Goal: Transaction & Acquisition: Purchase product/service

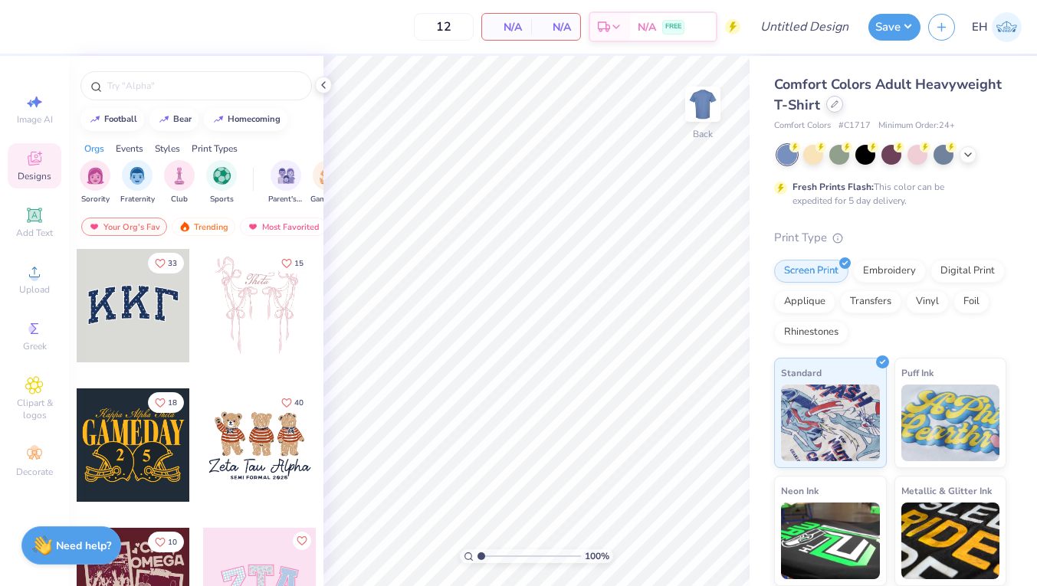
click at [831, 107] on icon at bounding box center [835, 104] width 8 height 8
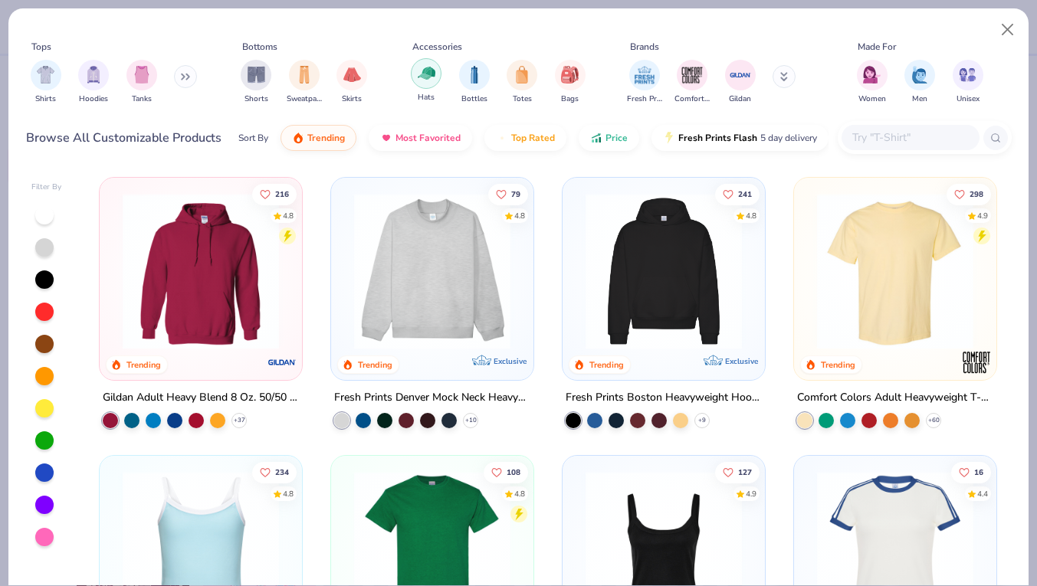
click at [426, 77] on img "filter for Hats" at bounding box center [427, 73] width 18 height 18
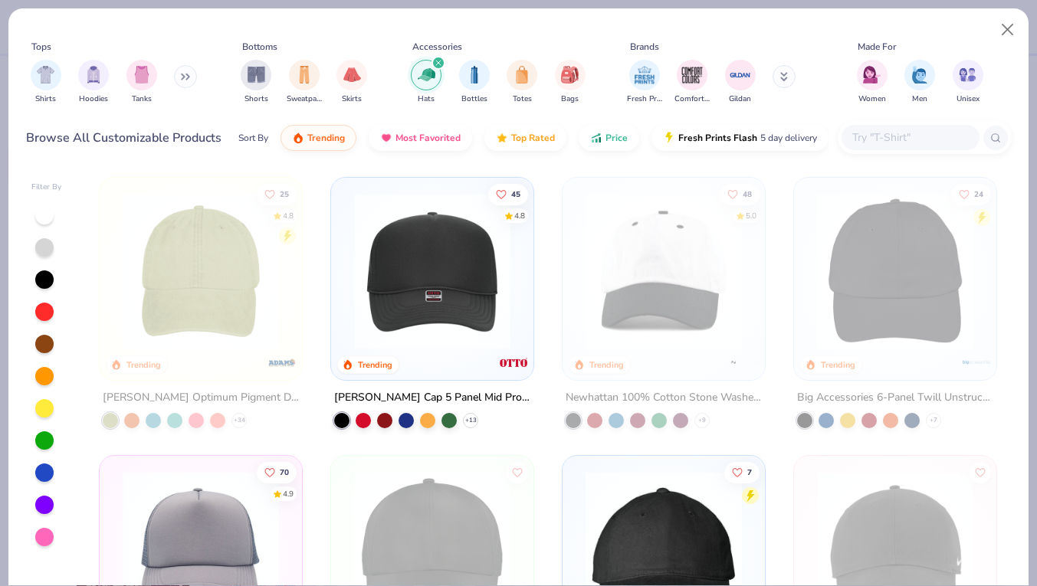
click at [443, 323] on img at bounding box center [432, 271] width 172 height 156
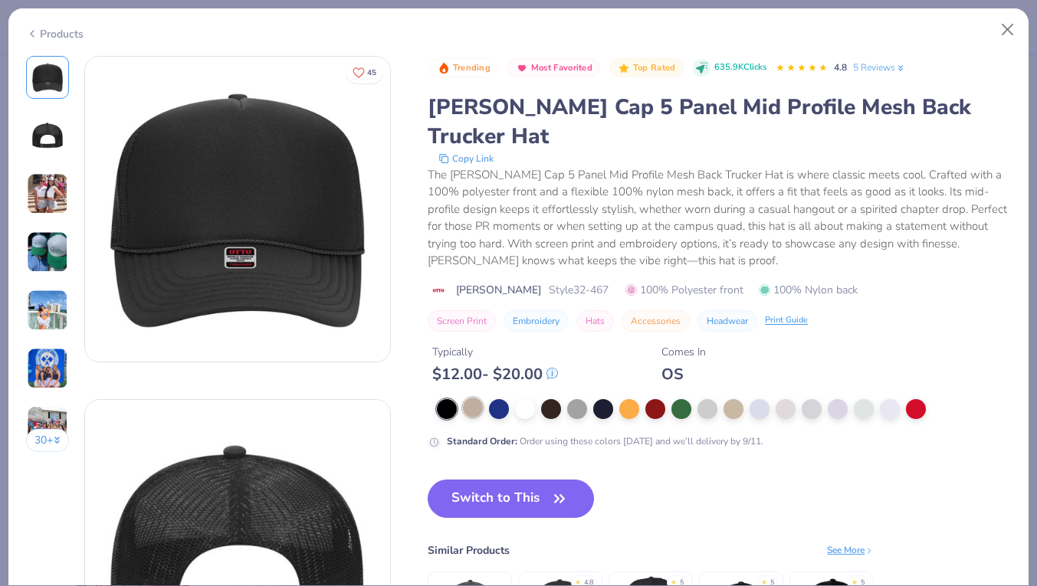
click at [474, 398] on div at bounding box center [473, 408] width 20 height 20
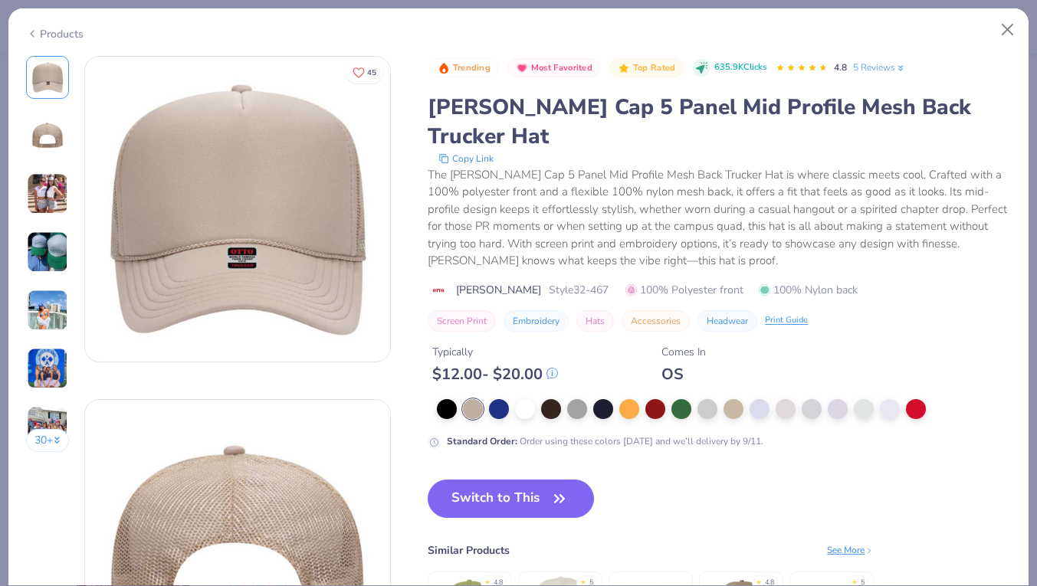
click at [474, 151] on button "Copy Link" at bounding box center [466, 158] width 64 height 15
click at [474, 399] on div at bounding box center [473, 409] width 20 height 20
click at [464, 399] on div at bounding box center [473, 409] width 20 height 20
click at [510, 480] on button "Switch to This" at bounding box center [511, 499] width 166 height 38
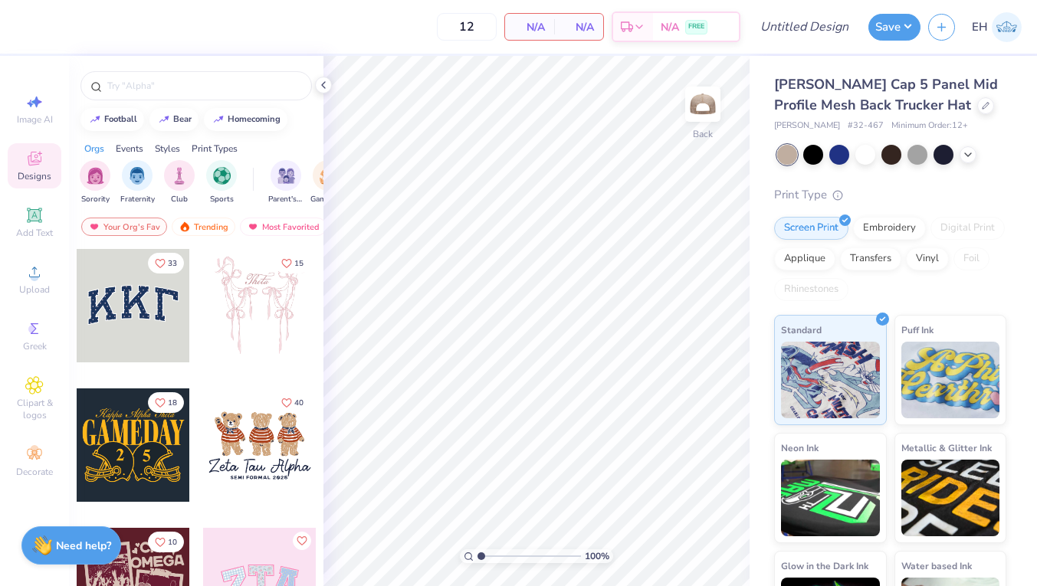
click at [896, 128] on span "Minimum Order: 12 +" at bounding box center [929, 126] width 77 height 13
click at [784, 149] on div at bounding box center [787, 155] width 20 height 20
click at [982, 105] on icon at bounding box center [986, 104] width 8 height 8
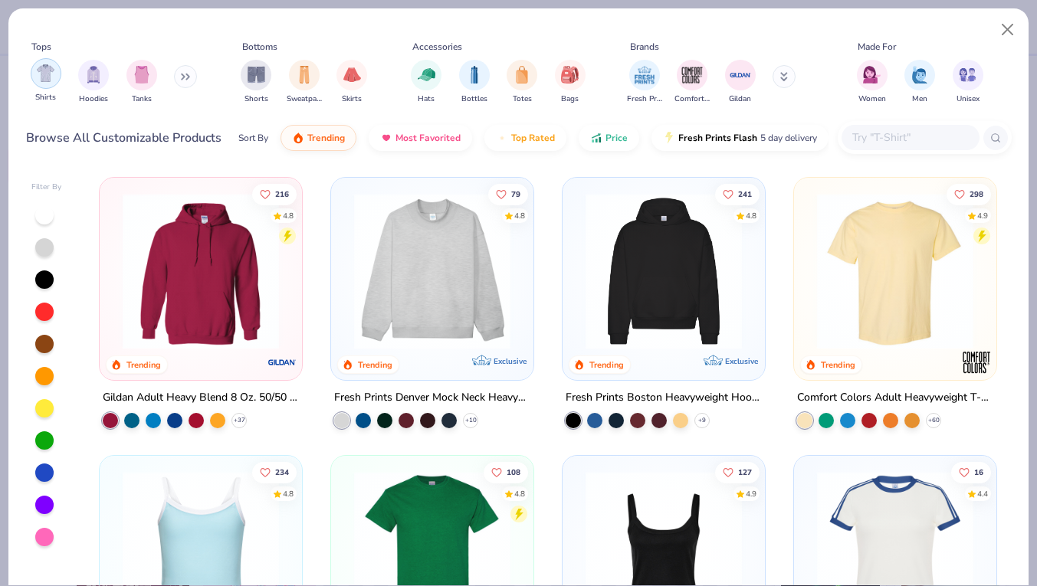
click at [44, 82] on div "filter for Shirts" at bounding box center [46, 73] width 31 height 31
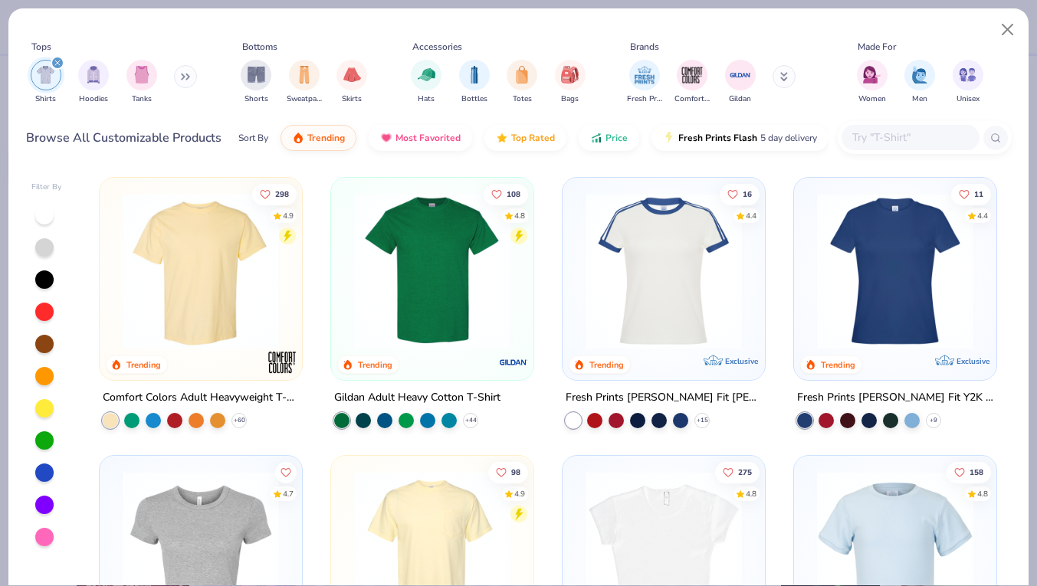
click at [231, 284] on img at bounding box center [201, 271] width 172 height 156
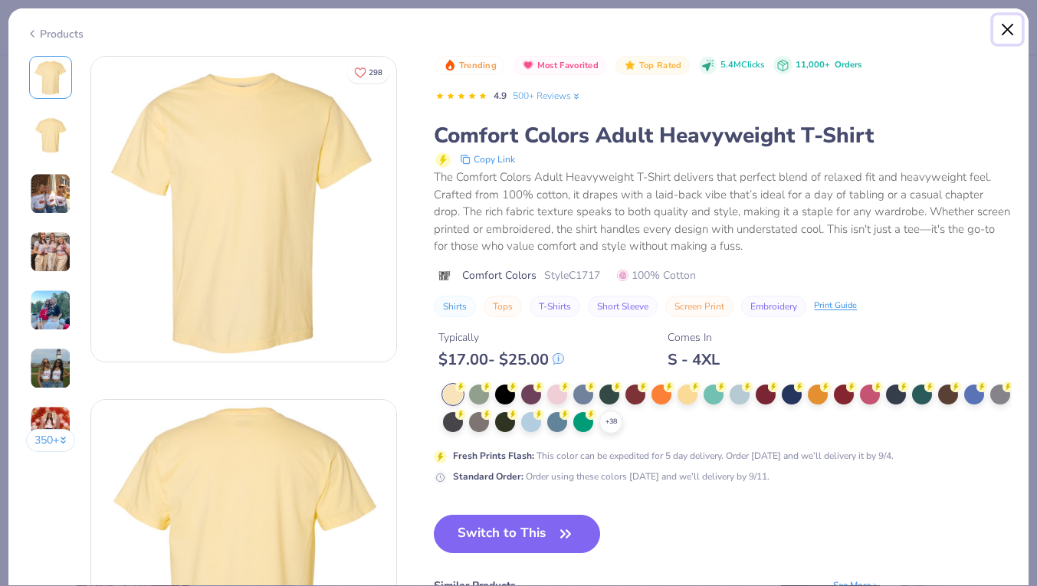
click at [994, 28] on button "Close" at bounding box center [1007, 29] width 29 height 29
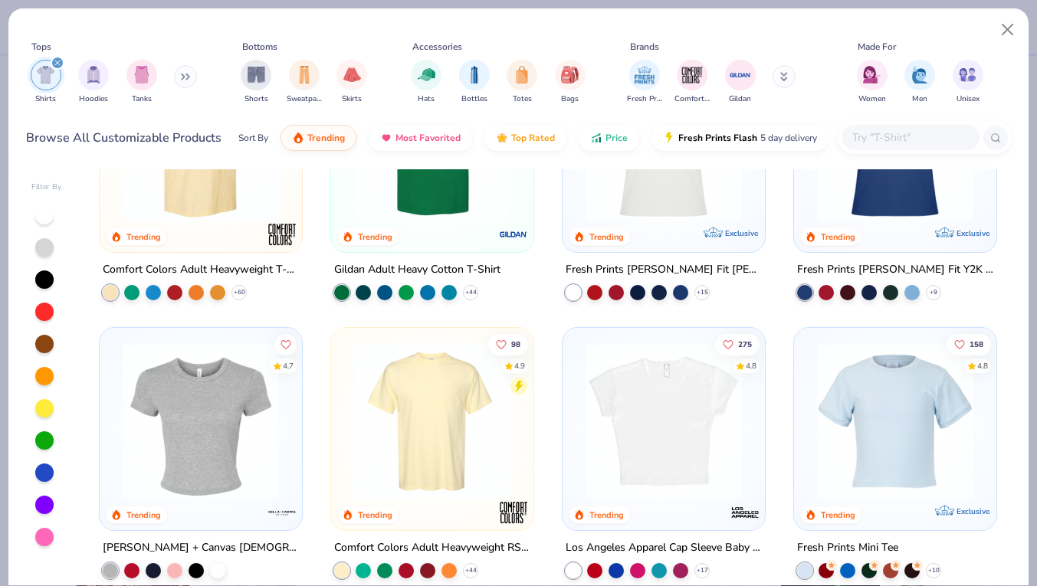
scroll to position [139, 0]
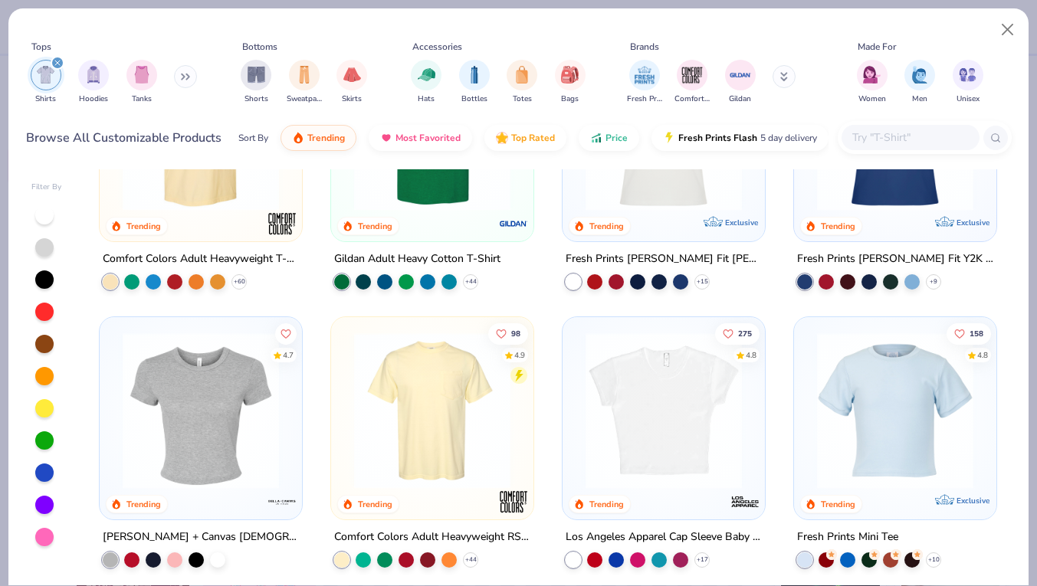
click at [453, 443] on img at bounding box center [432, 411] width 172 height 156
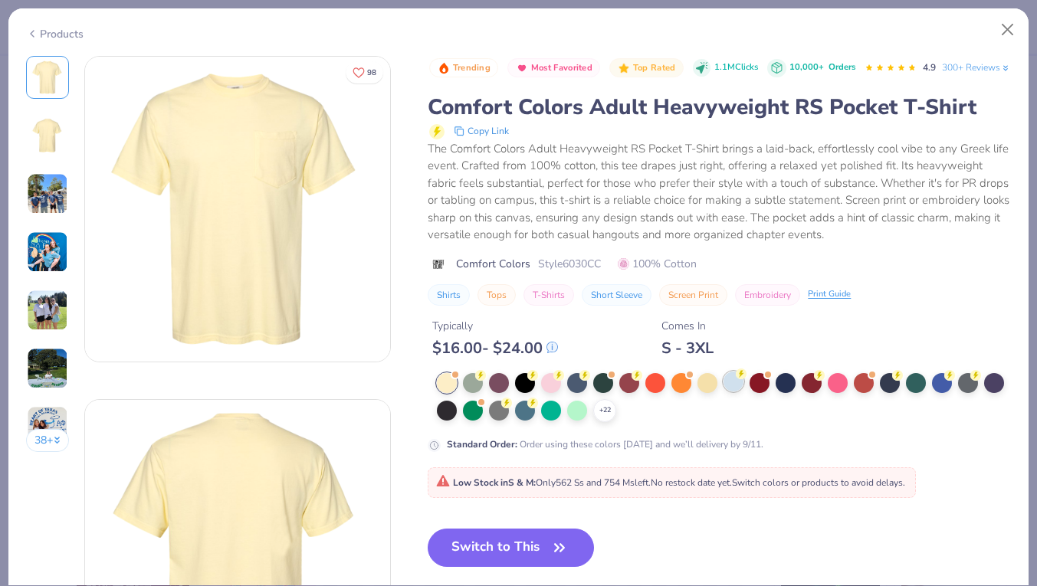
click at [736, 392] on div at bounding box center [734, 382] width 20 height 20
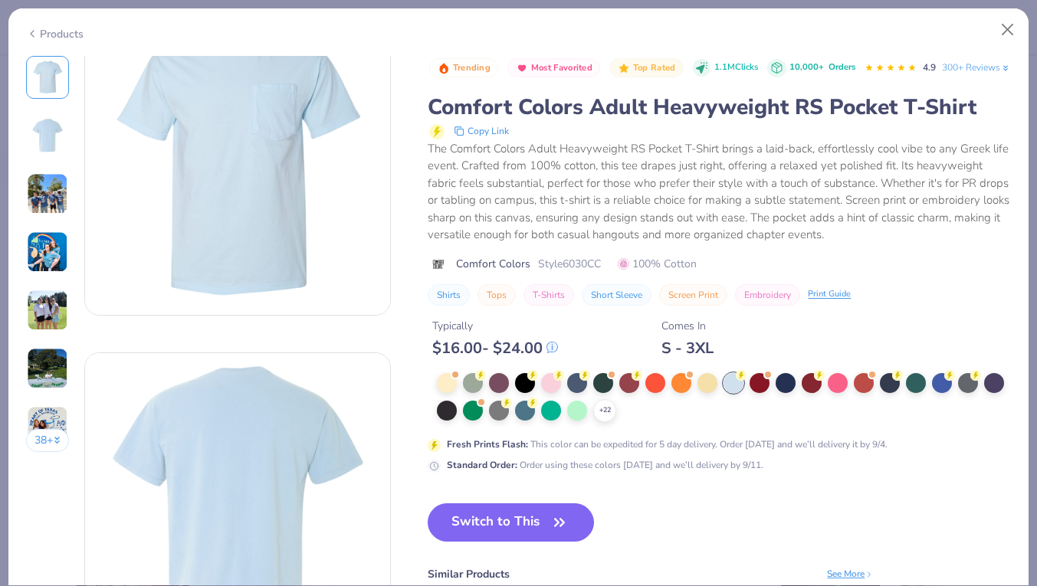
scroll to position [48, 0]
click at [528, 542] on button "Switch to This" at bounding box center [511, 523] width 166 height 38
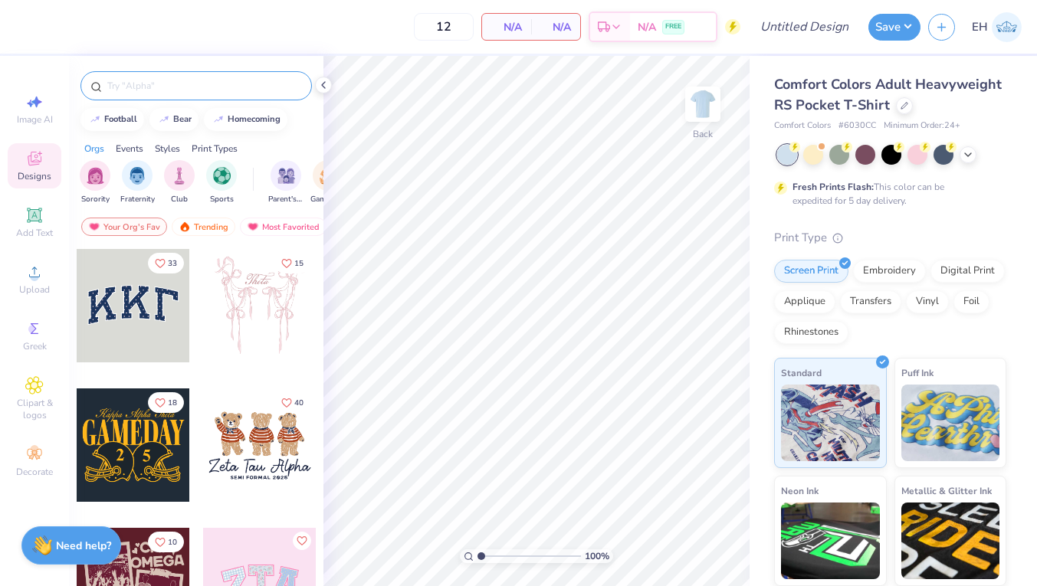
click at [216, 89] on input "text" at bounding box center [204, 85] width 196 height 15
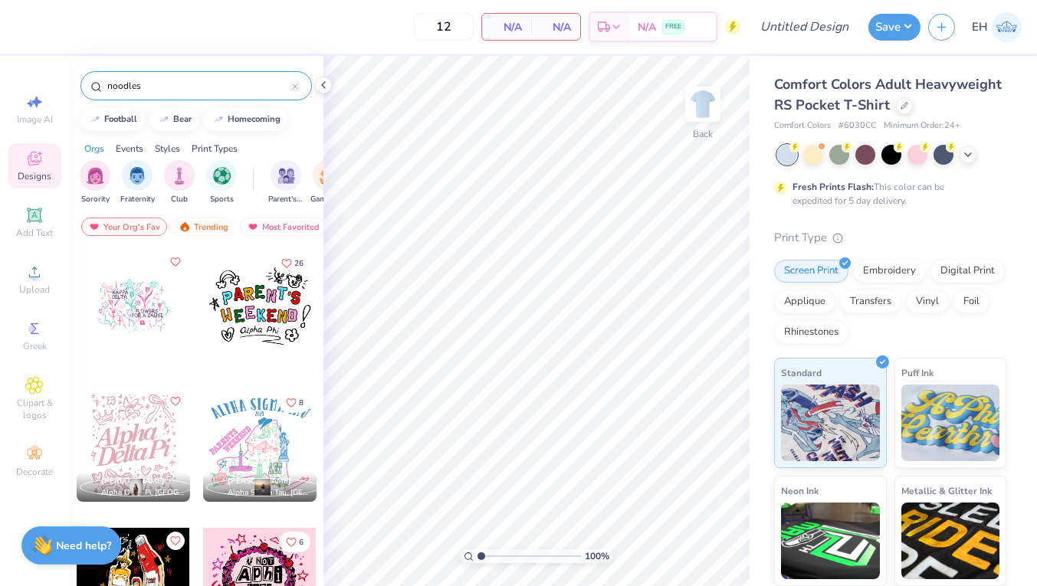
type input "noodles"
click at [300, 82] on div "noodles" at bounding box center [195, 85] width 231 height 29
click at [293, 86] on icon at bounding box center [295, 87] width 6 height 6
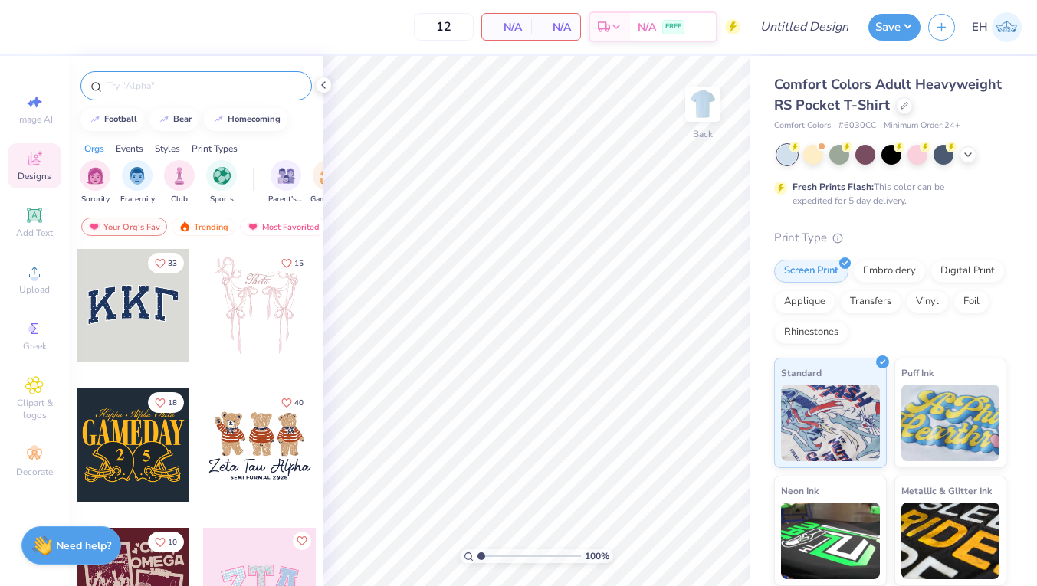
click at [243, 90] on input "text" at bounding box center [204, 85] width 196 height 15
type input "alpha xi delta"
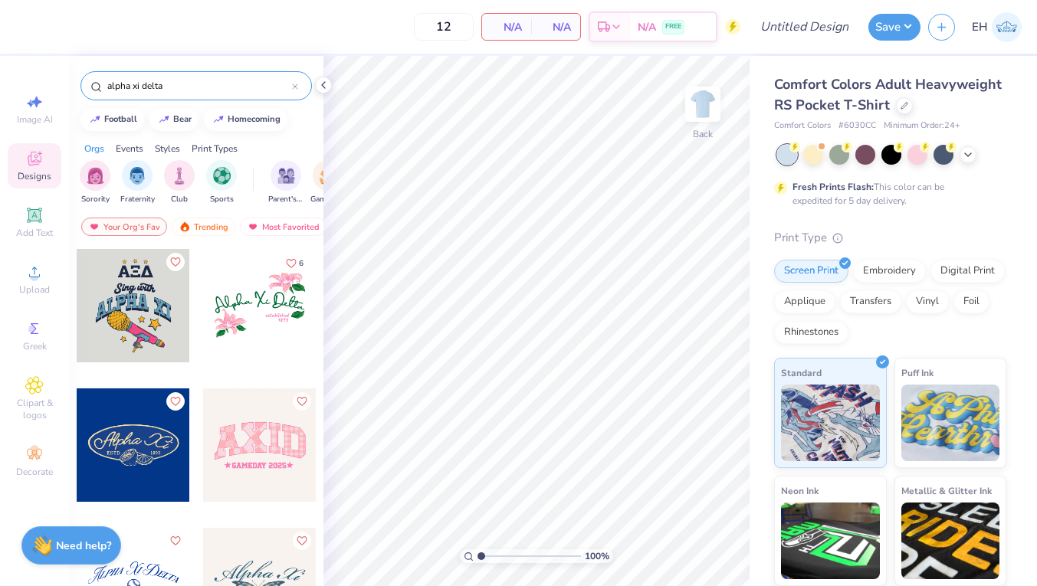
scroll to position [1513, 0]
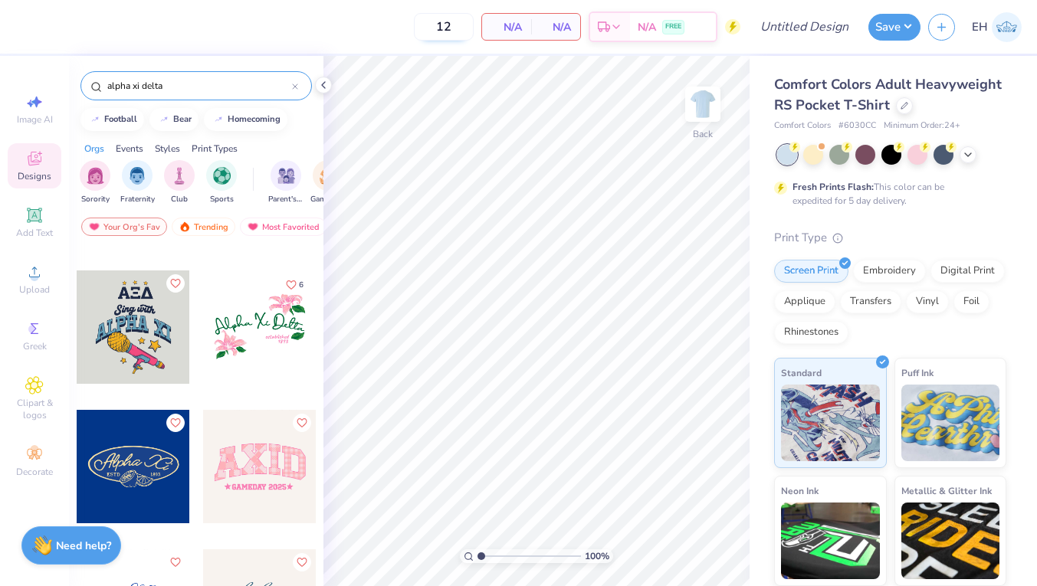
click at [456, 25] on input "12" at bounding box center [444, 27] width 60 height 28
type input "1"
type input "300"
click at [816, 22] on input "Design Title" at bounding box center [823, 26] width 75 height 31
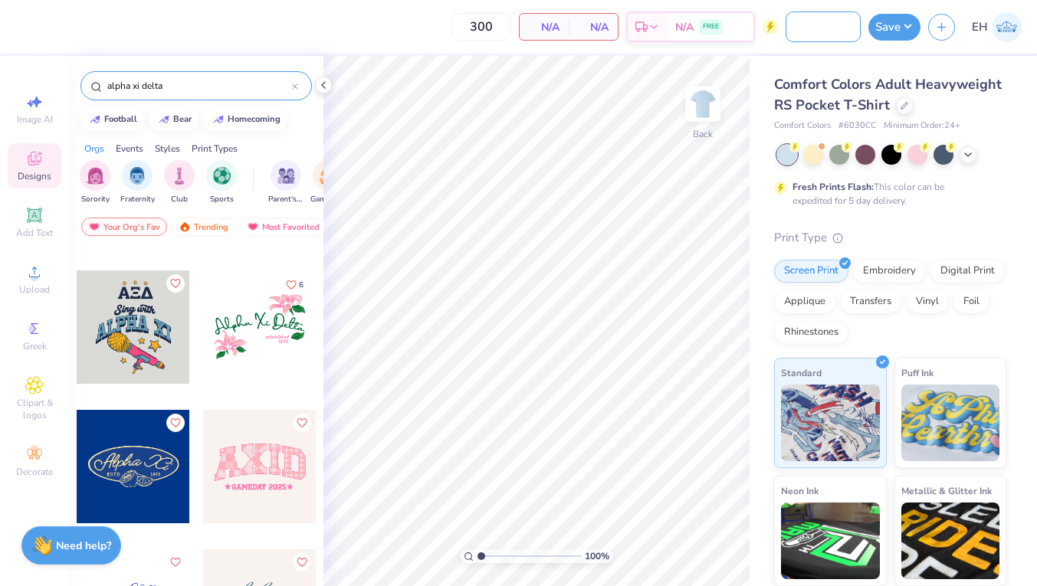
type input "[MEDICAL_DATA] XITI TSHIRTS"
click at [822, 189] on strong "Fresh Prints Flash:" at bounding box center [833, 187] width 81 height 12
click at [900, 34] on button "Save" at bounding box center [894, 24] width 52 height 27
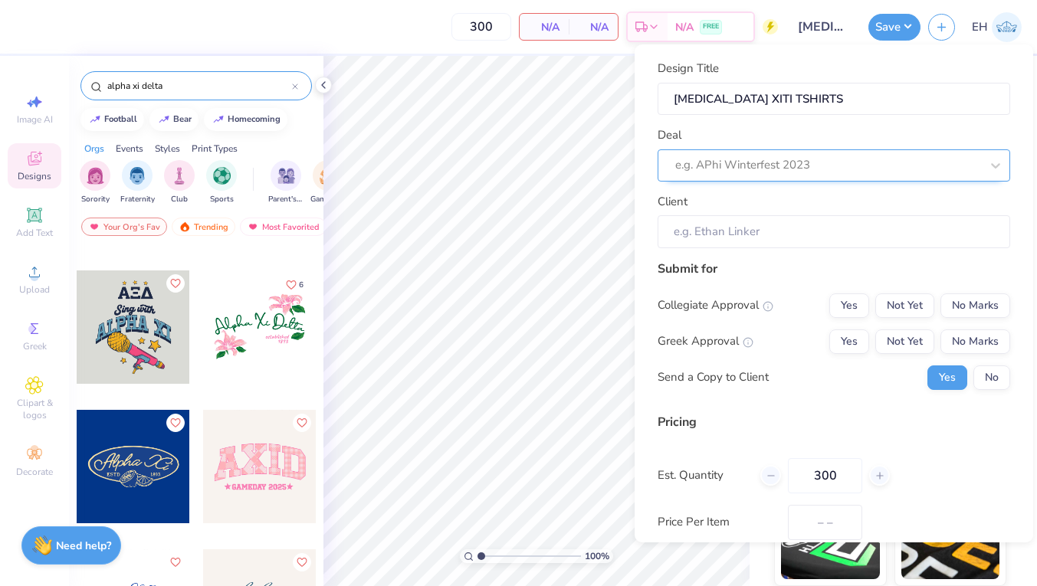
click at [832, 159] on div at bounding box center [827, 165] width 305 height 21
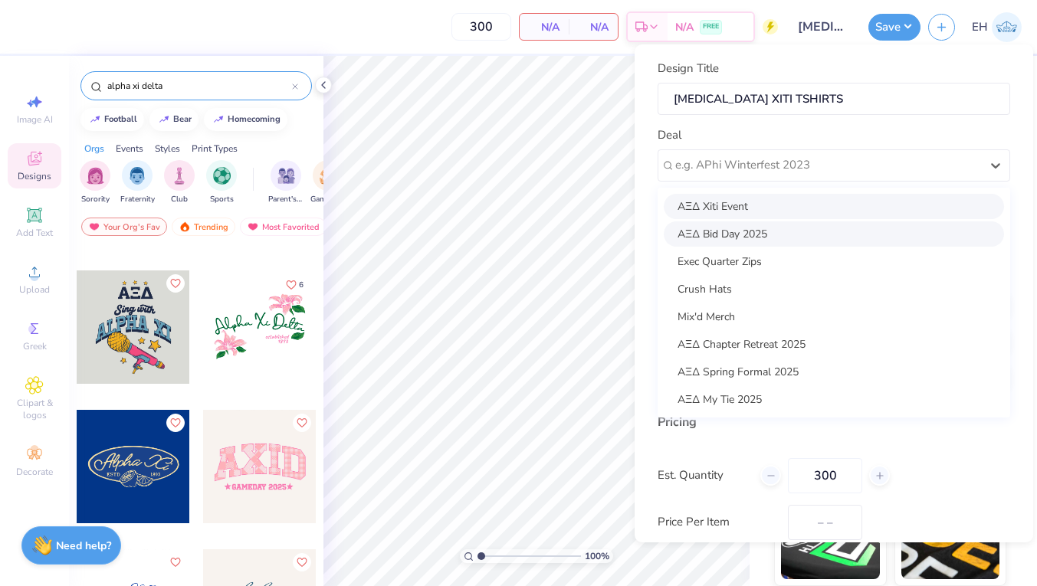
click at [801, 209] on div "AΞΔ Xiti Event" at bounding box center [834, 206] width 340 height 25
type input "[PERSON_NAME]"
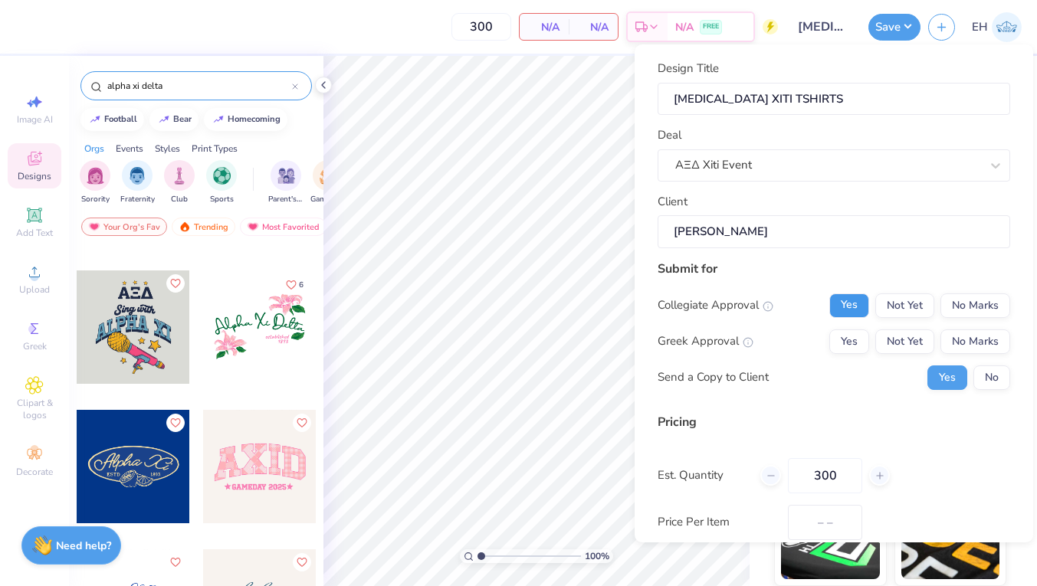
click at [844, 309] on button "Yes" at bounding box center [849, 306] width 40 height 25
click at [852, 340] on button "Yes" at bounding box center [849, 342] width 40 height 25
click at [985, 376] on button "No" at bounding box center [991, 378] width 37 height 25
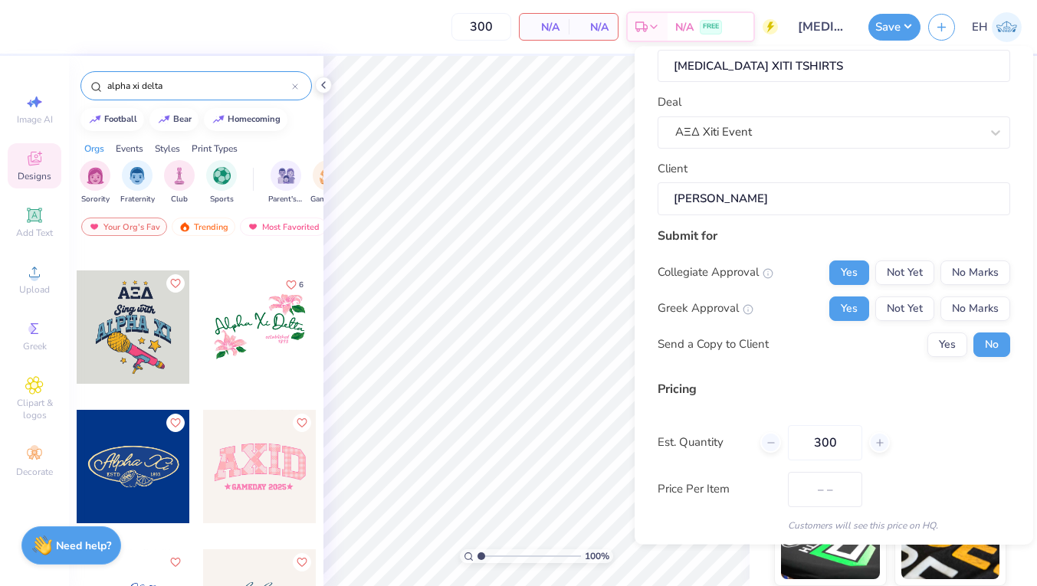
scroll to position [86, 0]
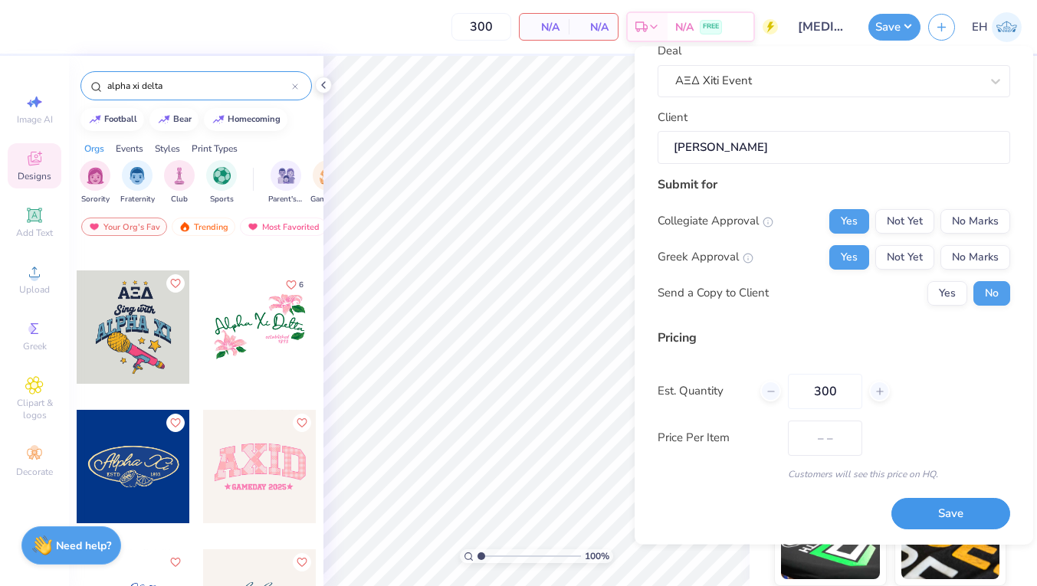
click at [921, 507] on button "Save" at bounding box center [950, 514] width 119 height 31
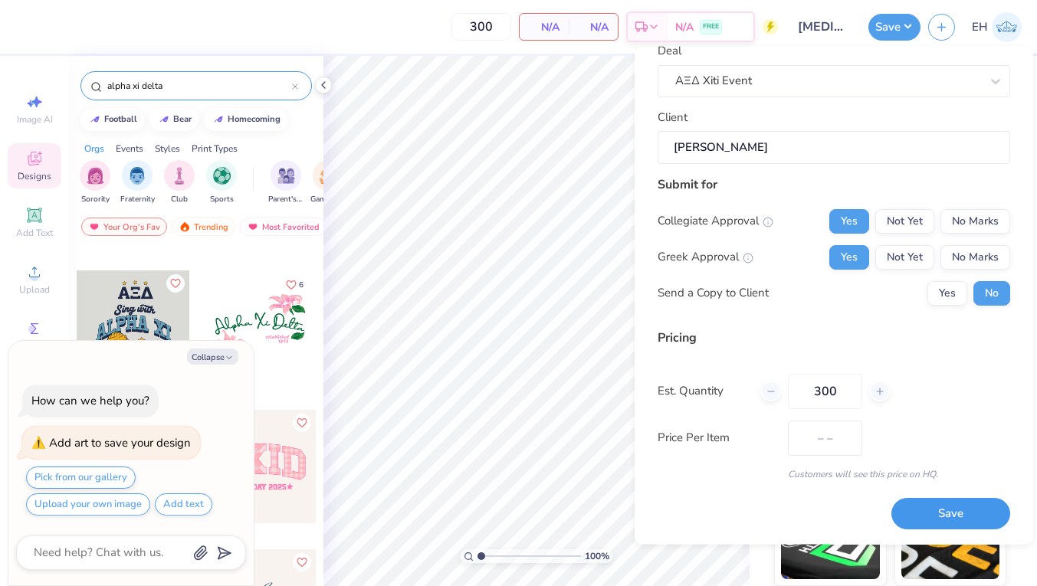
click at [934, 509] on button "Save" at bounding box center [950, 514] width 119 height 31
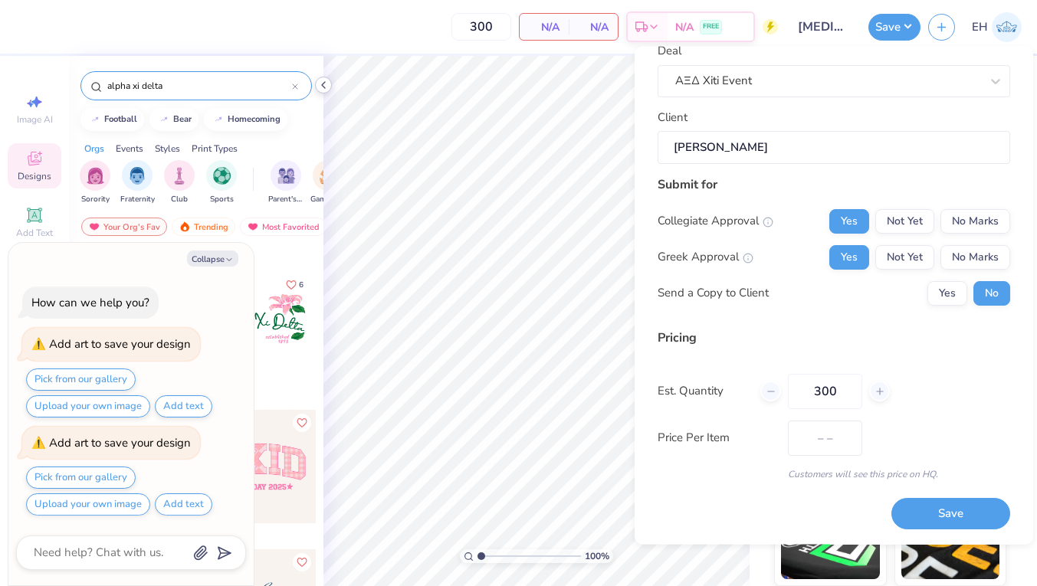
click at [324, 84] on icon at bounding box center [323, 85] width 12 height 12
type textarea "x"
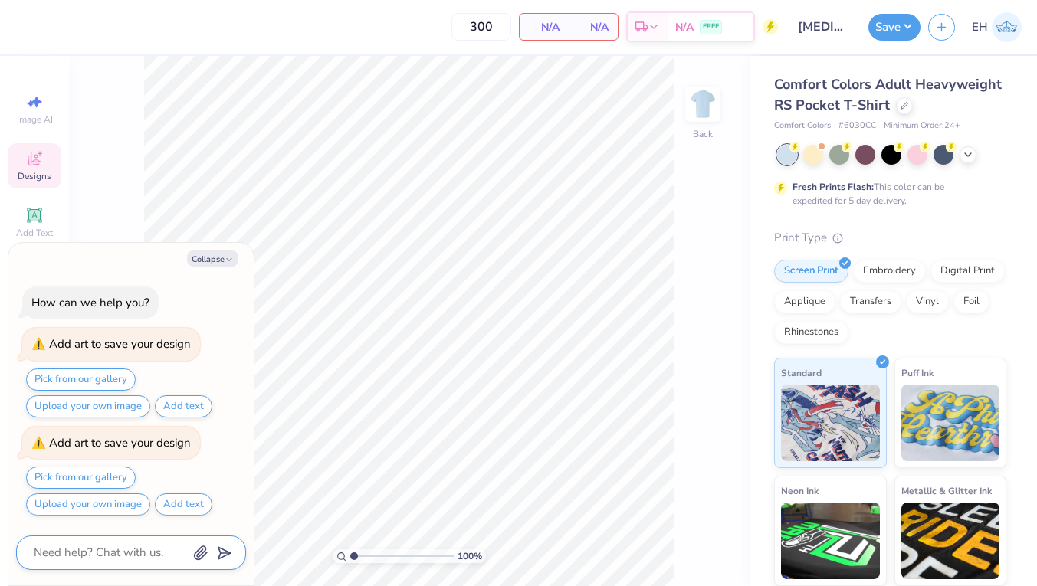
click at [110, 554] on textarea at bounding box center [110, 553] width 156 height 21
type textarea "a"
type textarea "x"
type textarea "ar"
type textarea "x"
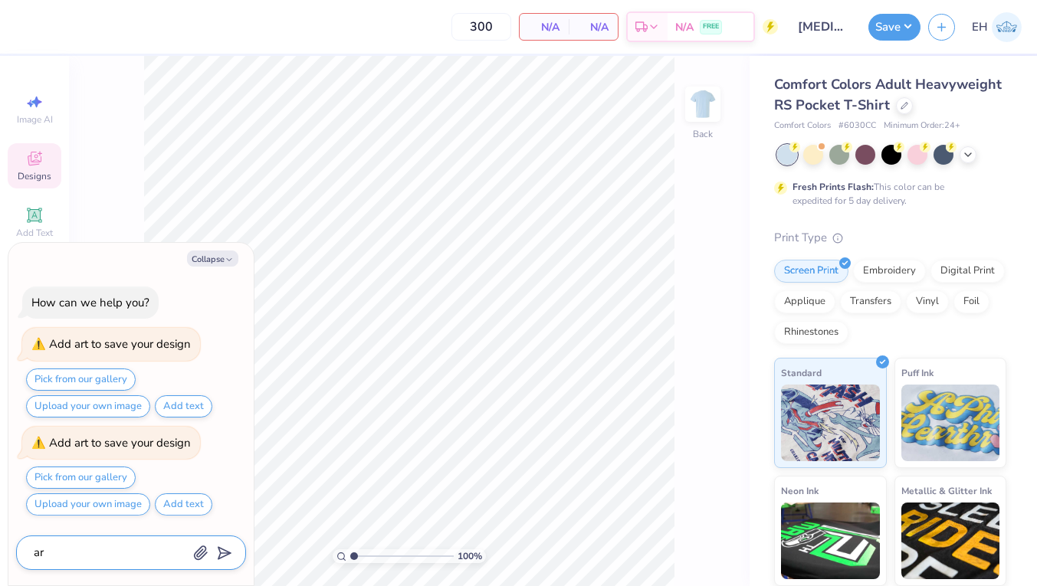
type textarea "art"
type textarea "x"
type textarea "art"
type textarea "x"
type textarea "art t"
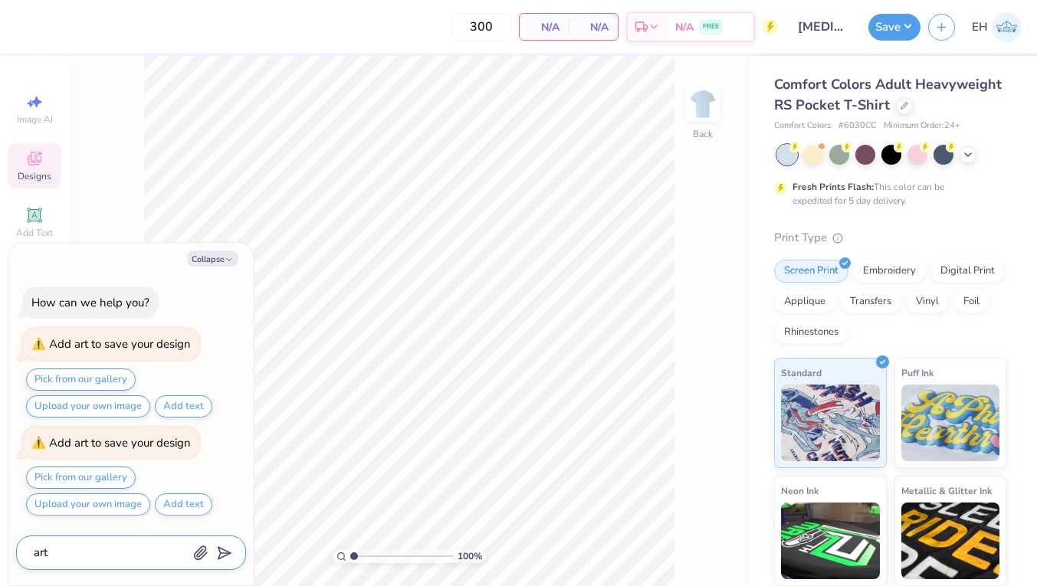
type textarea "x"
type textarea "art te"
type textarea "x"
type textarea "art tea"
type textarea "x"
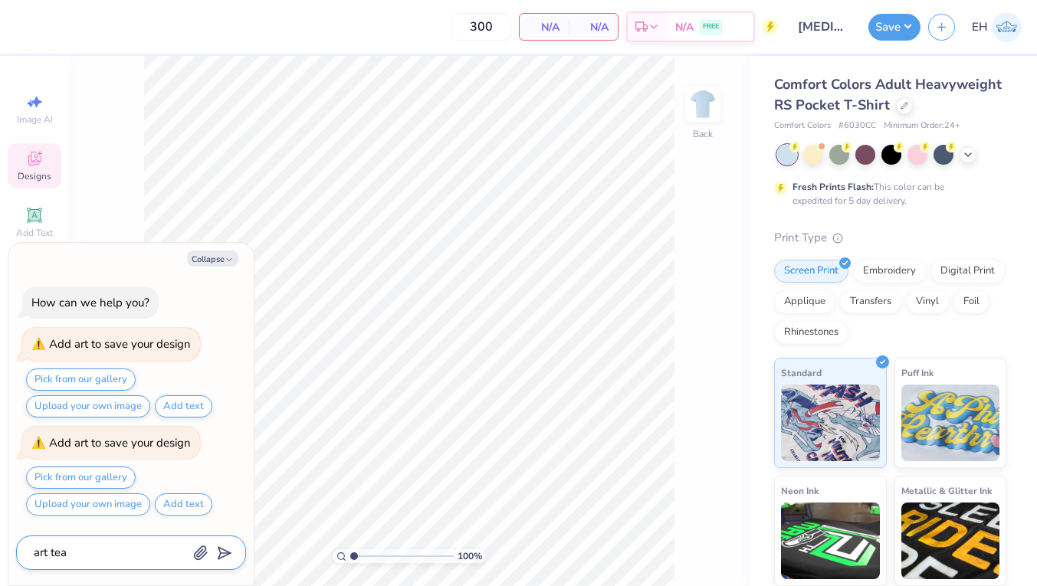
type textarea "art team"
type textarea "x"
type textarea "art team"
type textarea "x"
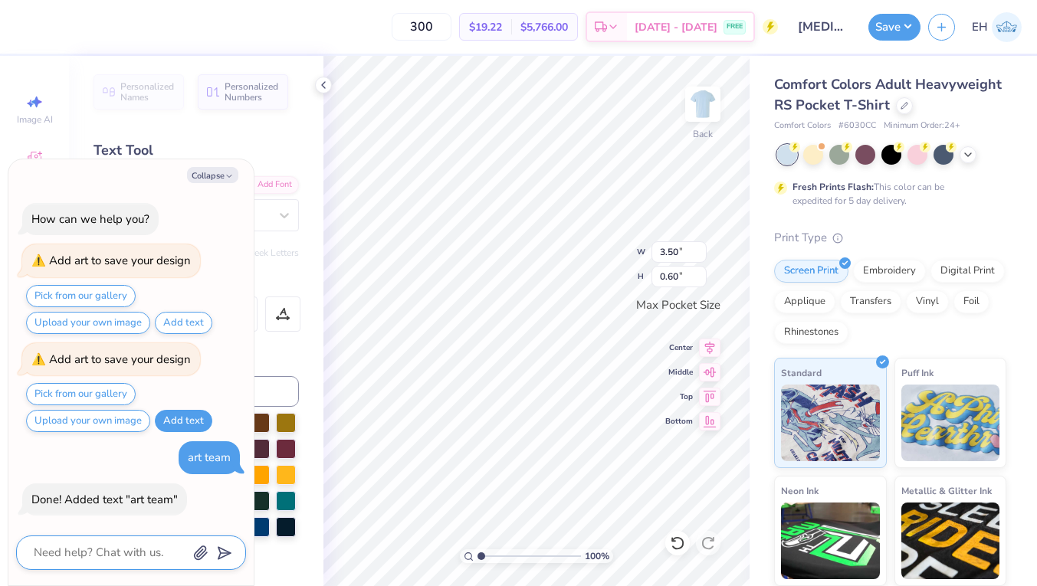
click at [118, 555] on textarea at bounding box center [110, 553] width 156 height 21
type textarea "n"
type textarea "x"
type textarea "no"
type textarea "x"
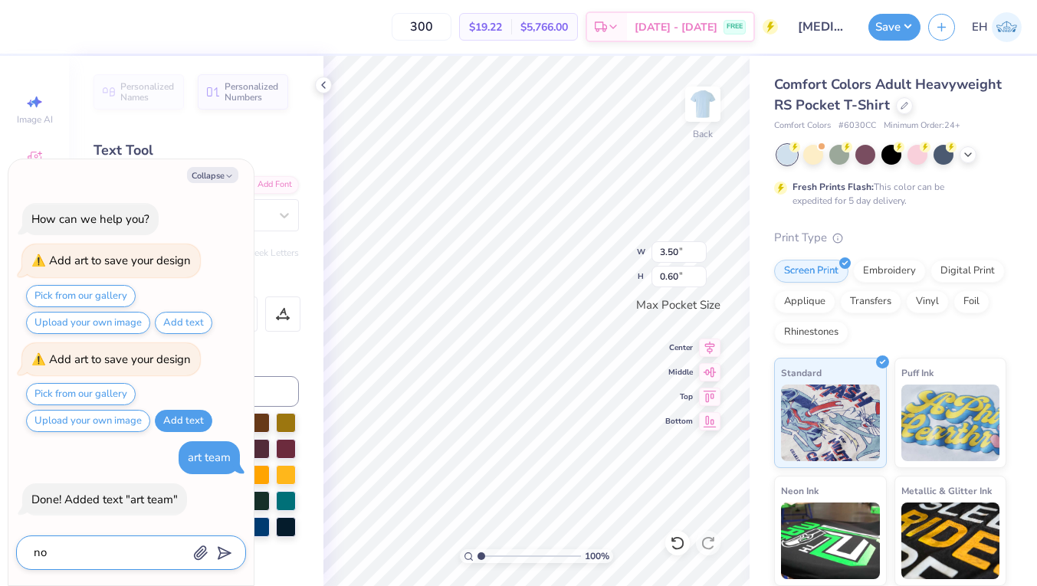
type textarea "no,"
type textarea "x"
type textarea "no,"
type textarea "x"
type textarea "no, i"
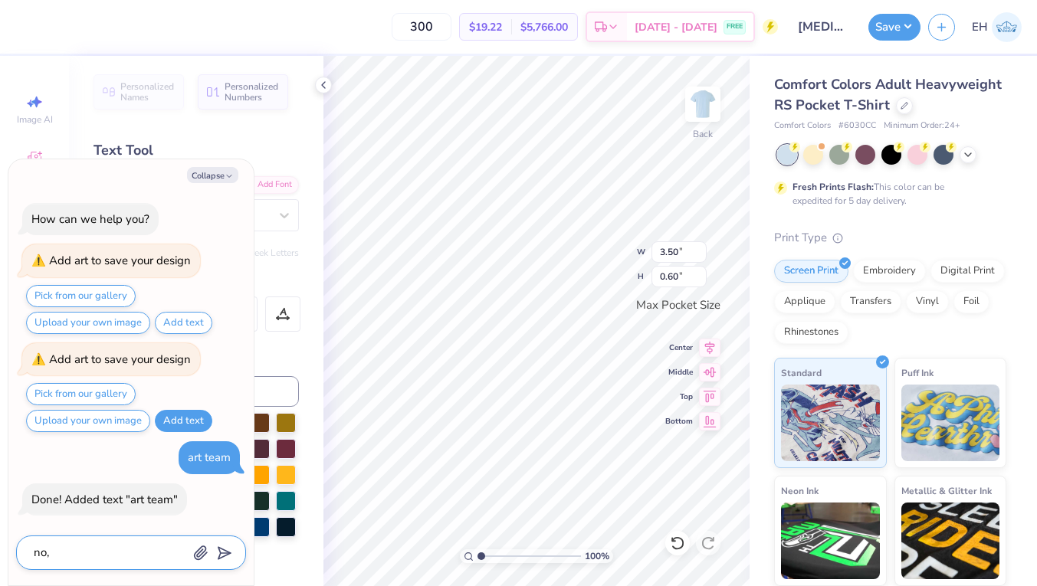
type textarea "x"
type textarea "no, i"
type textarea "x"
type textarea "no, i h"
type textarea "x"
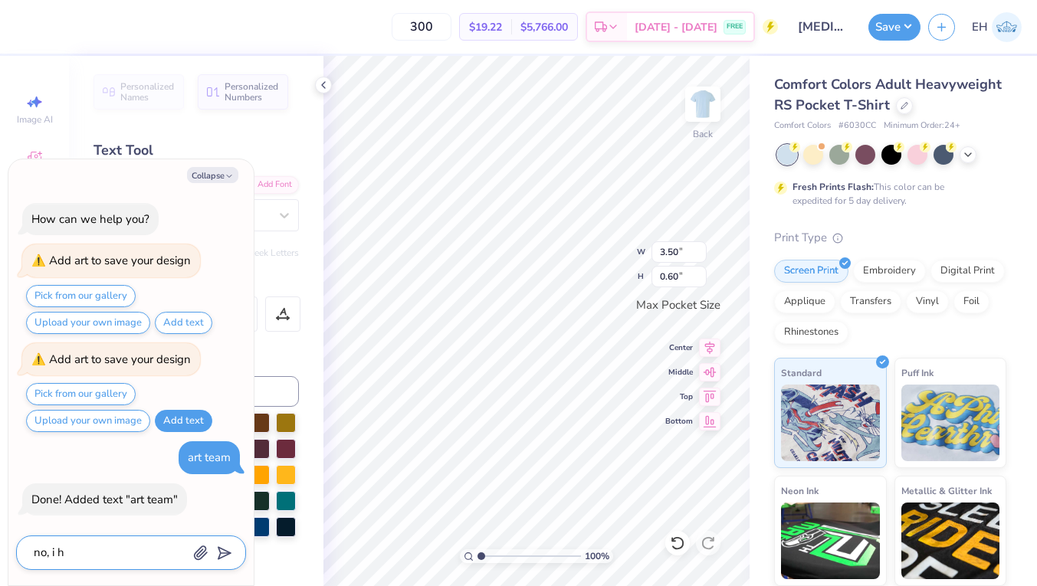
type textarea "no, i ha"
type textarea "x"
type textarea "no, i hav"
type textarea "x"
type textarea "no, i have"
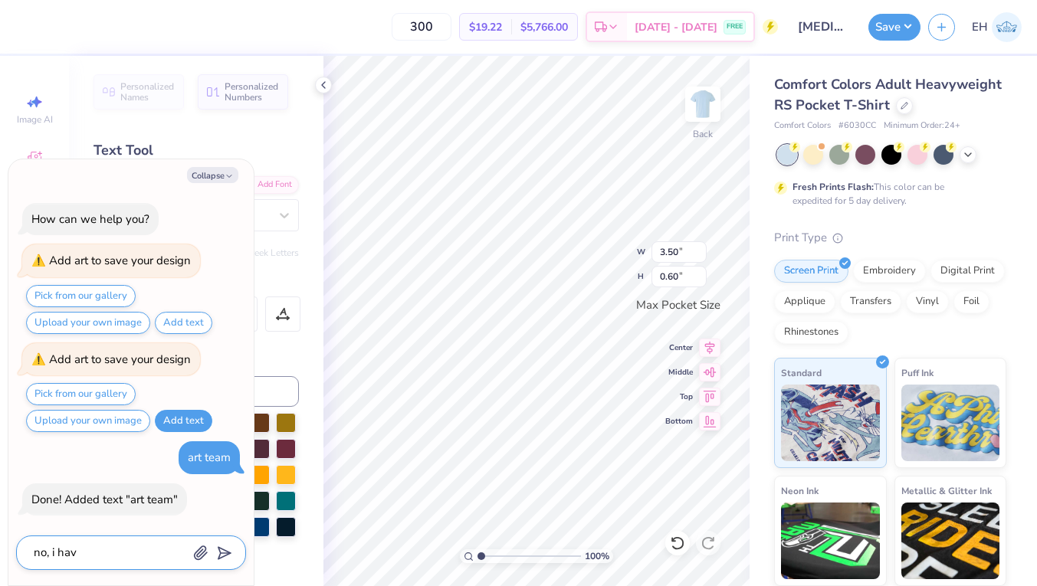
type textarea "x"
type textarea "no, i have"
type textarea "x"
type textarea "no, i have t"
type textarea "x"
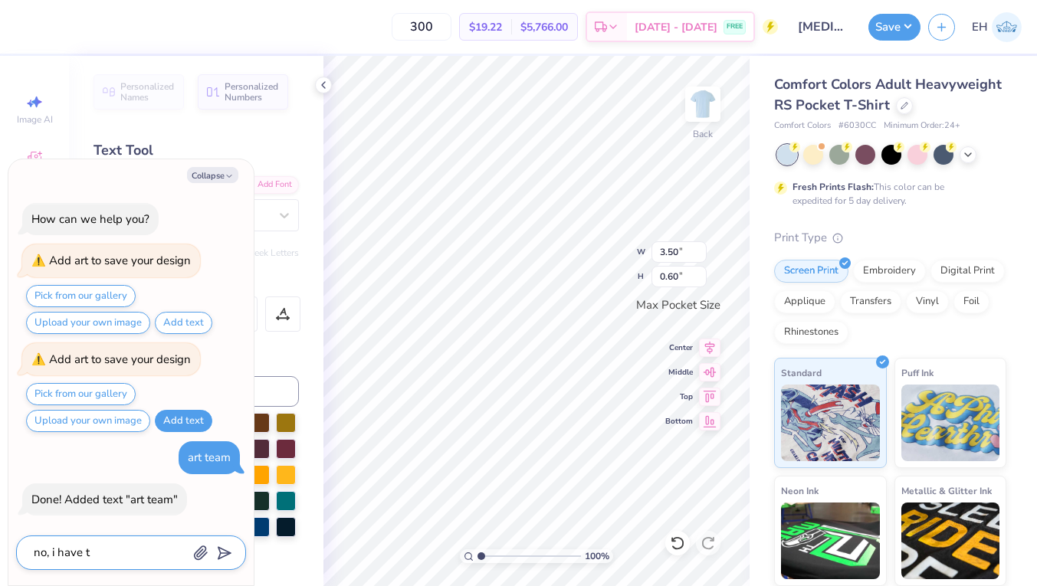
type textarea "no, i have to"
type textarea "x"
type textarea "no, i have to"
type textarea "x"
type textarea "no, i have to s"
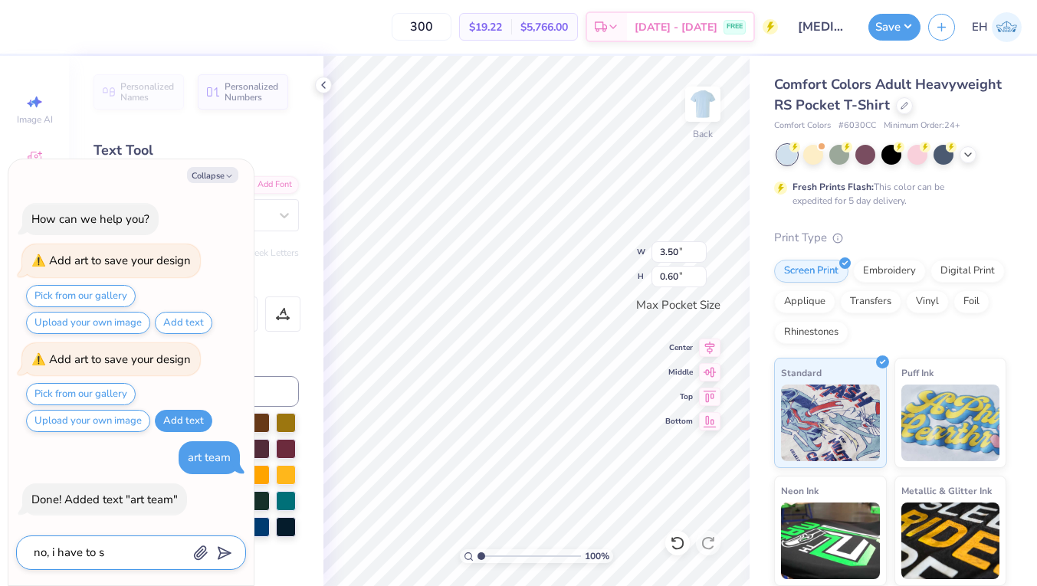
type textarea "x"
type textarea "no, i have to se"
type textarea "x"
type textarea "no, i have to sen"
type textarea "x"
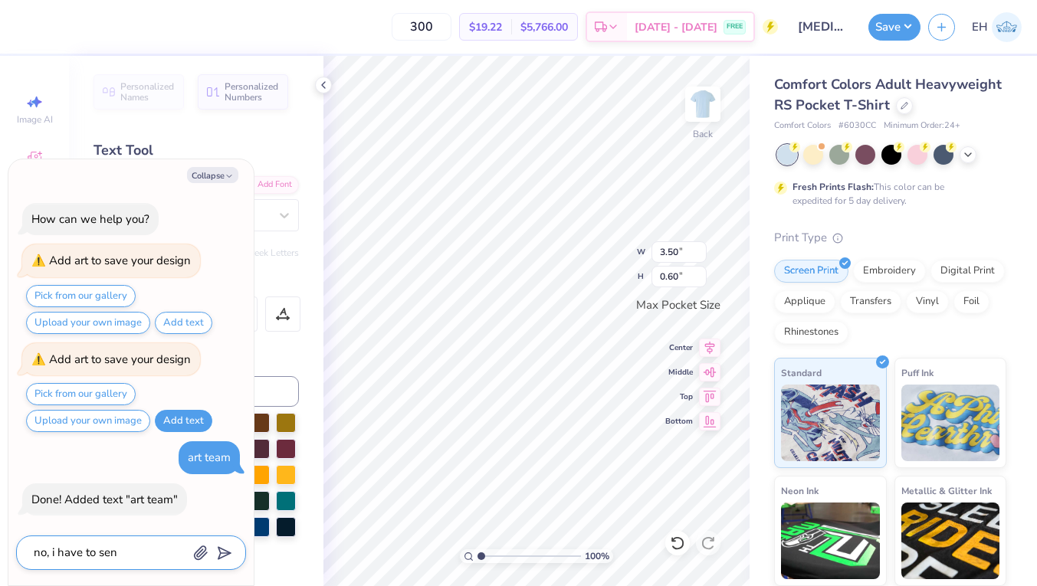
type textarea "no, i have to send"
type textarea "x"
type textarea "no, i have to send"
type textarea "x"
type textarea "no, i have to send t"
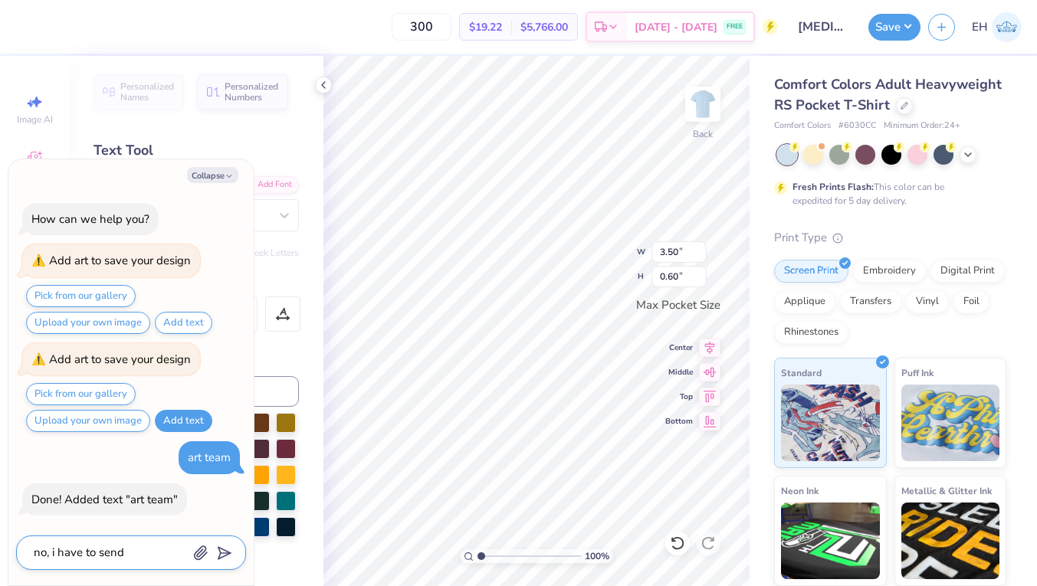
type textarea "x"
type textarea "no, i have to send th"
type textarea "x"
type textarea "no, i have to send thi"
type textarea "x"
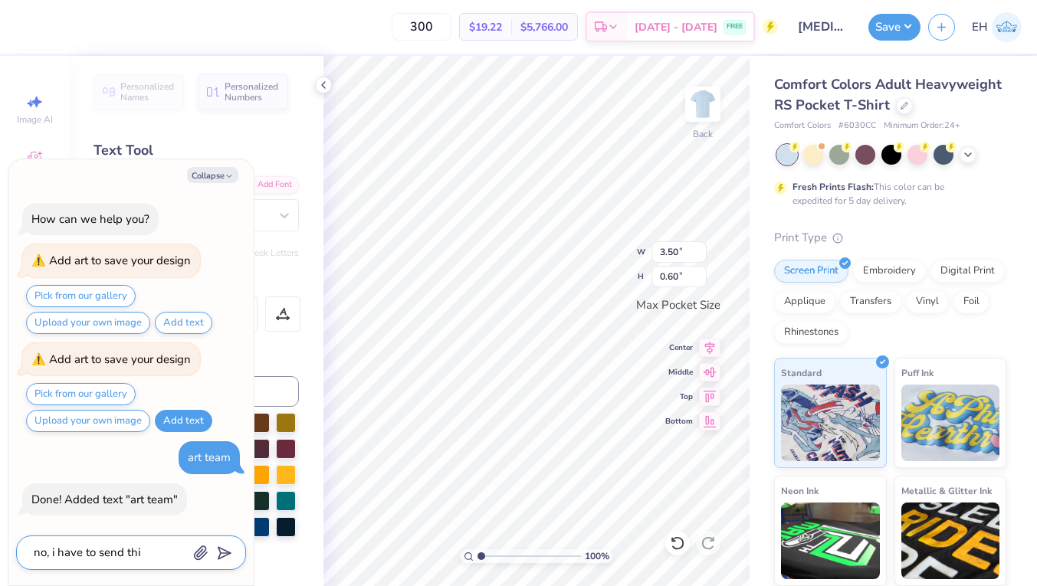
type textarea "no, i have to send this"
type textarea "x"
type textarea "no, i have to send this"
type textarea "x"
type textarea "no, i have to send this t"
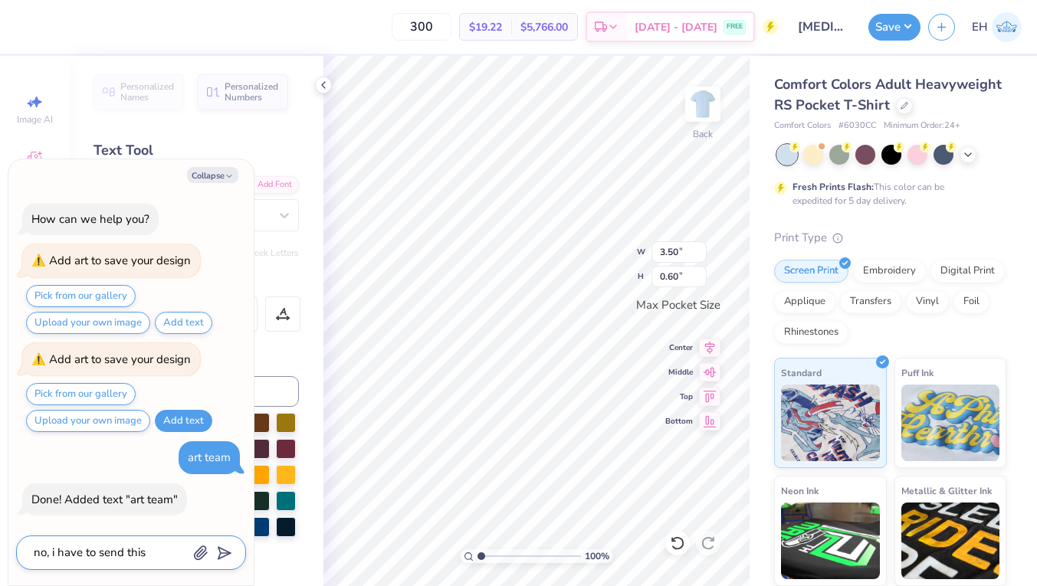
type textarea "x"
type textarea "no, i have to send this to"
type textarea "x"
type textarea "no, i have to send this to"
type textarea "x"
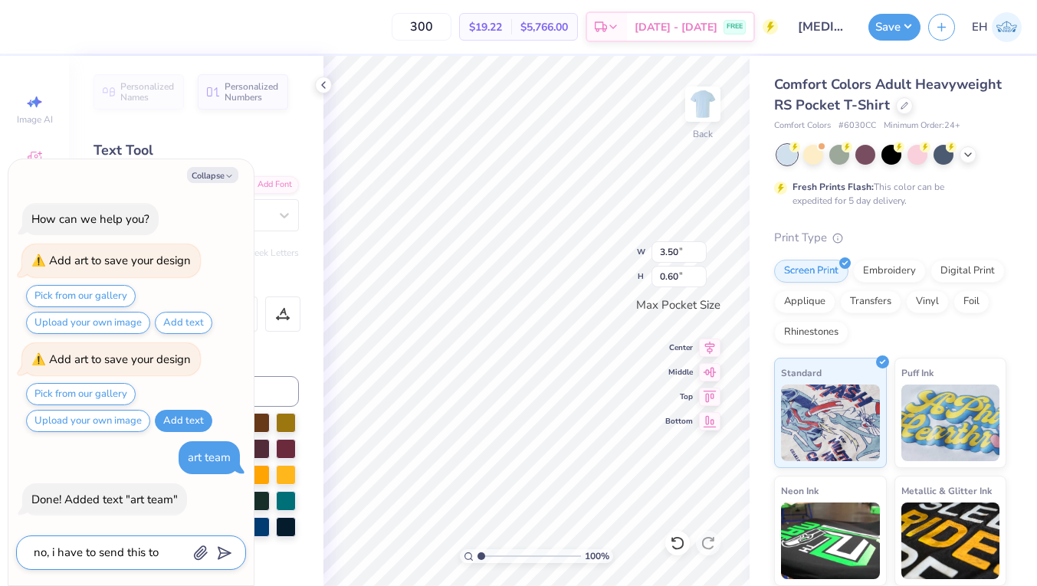
type textarea "no, i have to send this to t"
type textarea "x"
type textarea "no, i have to send this to th"
type textarea "x"
type textarea "no, i have to send this to the"
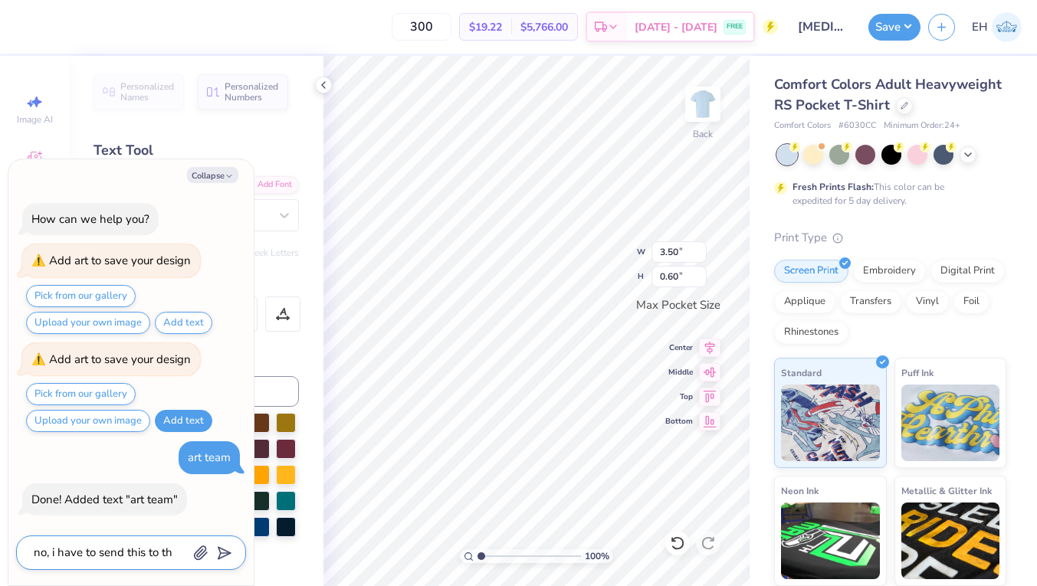
type textarea "x"
type textarea "no, i have to send this to the"
type textarea "x"
type textarea "no, i have to send this to the a"
type textarea "x"
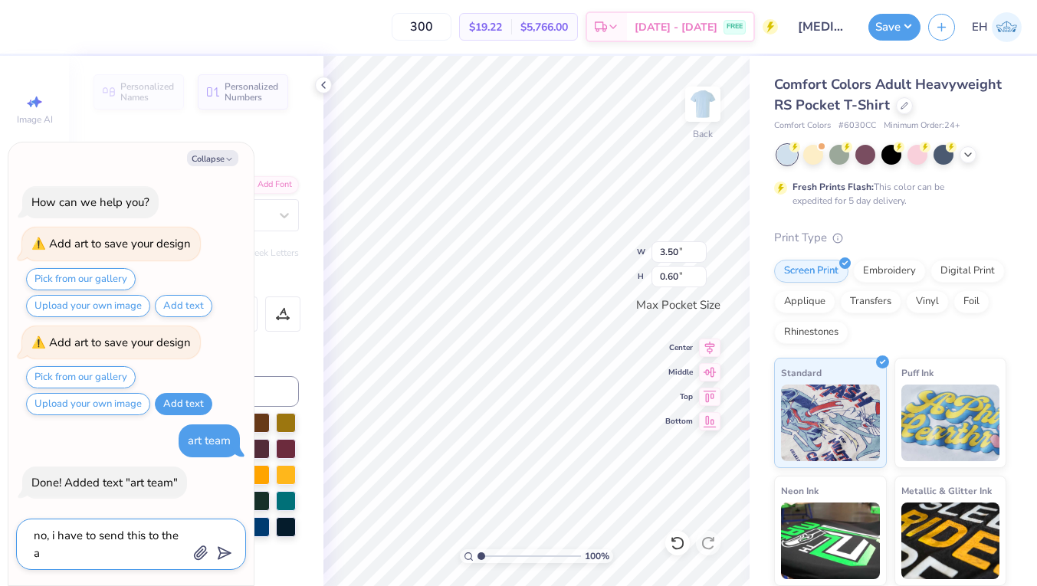
type textarea "no, i have to send this to the ar"
type textarea "x"
type textarea "no, i have to send this to the art"
type textarea "x"
type textarea "no, i have to send this to the art"
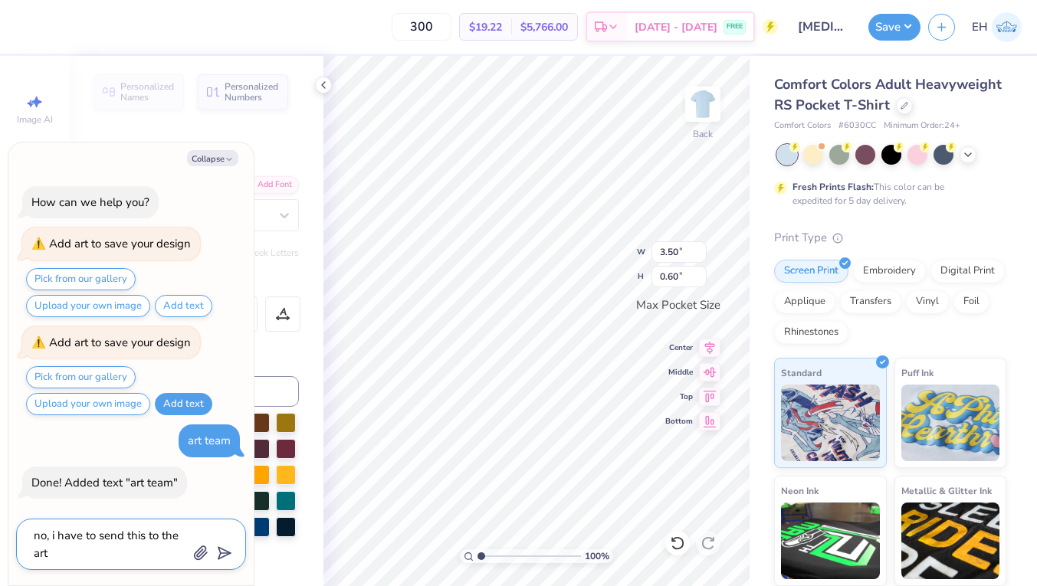
type textarea "x"
type textarea "no, i have to send this to the art t"
type textarea "x"
type textarea "no, i have to send this to the art te"
type textarea "x"
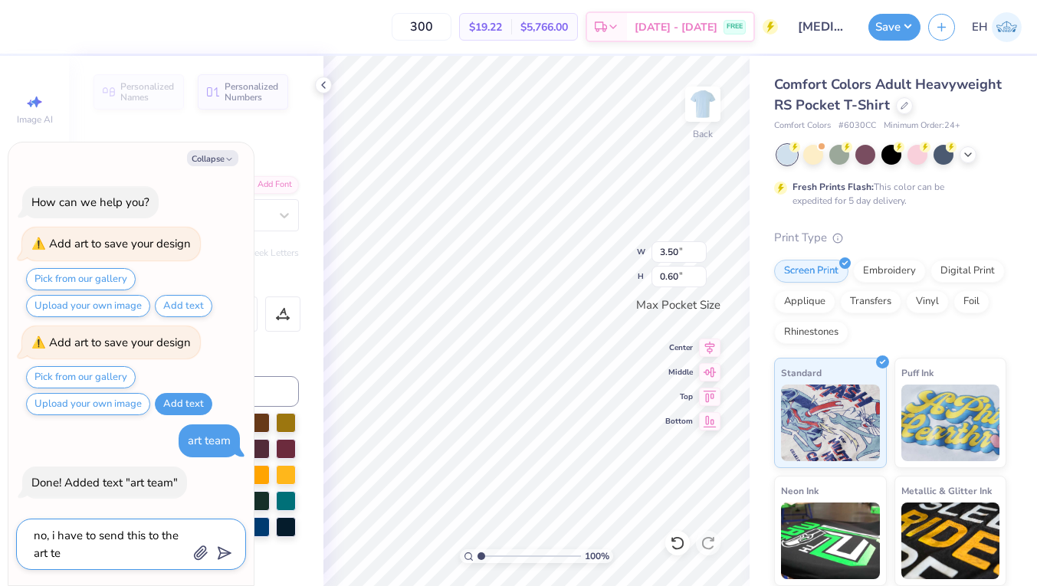
type textarea "no, i have to send this to the art tea"
type textarea "x"
type textarea "no, i have to send this to the art team"
type textarea "x"
type textarea "no, i have to send this to the art team"
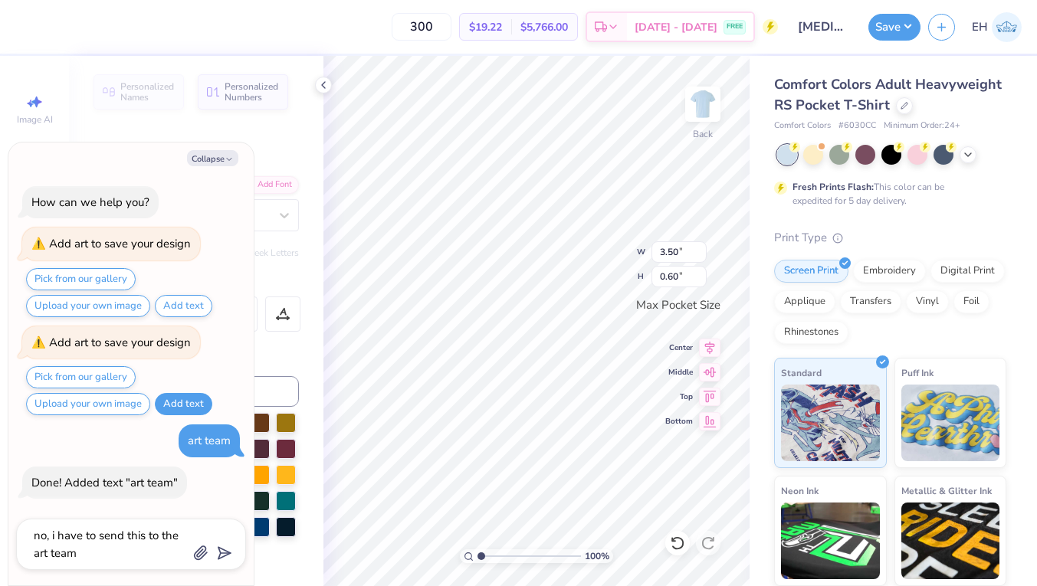
type textarea "x"
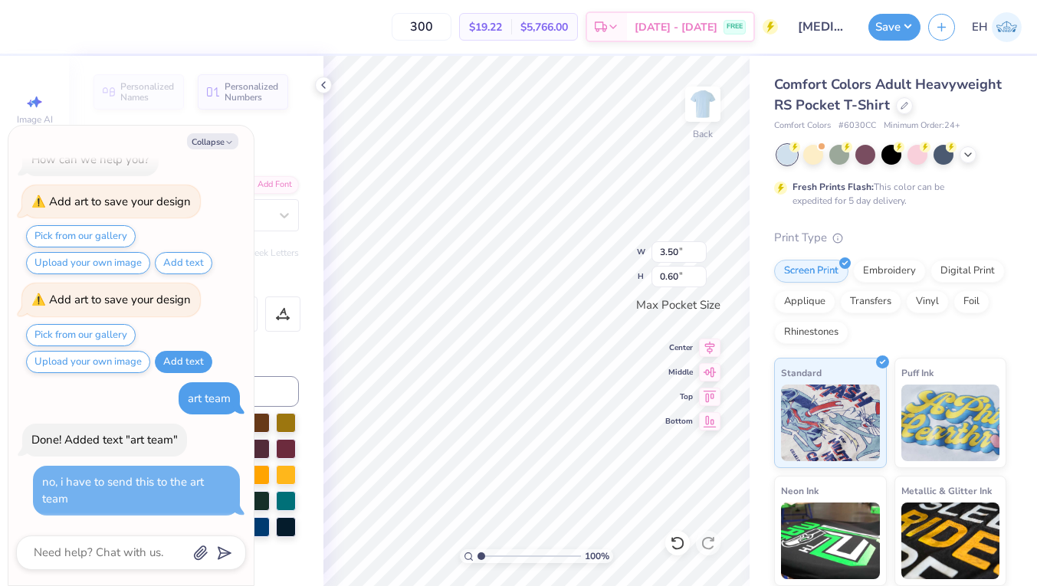
scroll to position [25, 0]
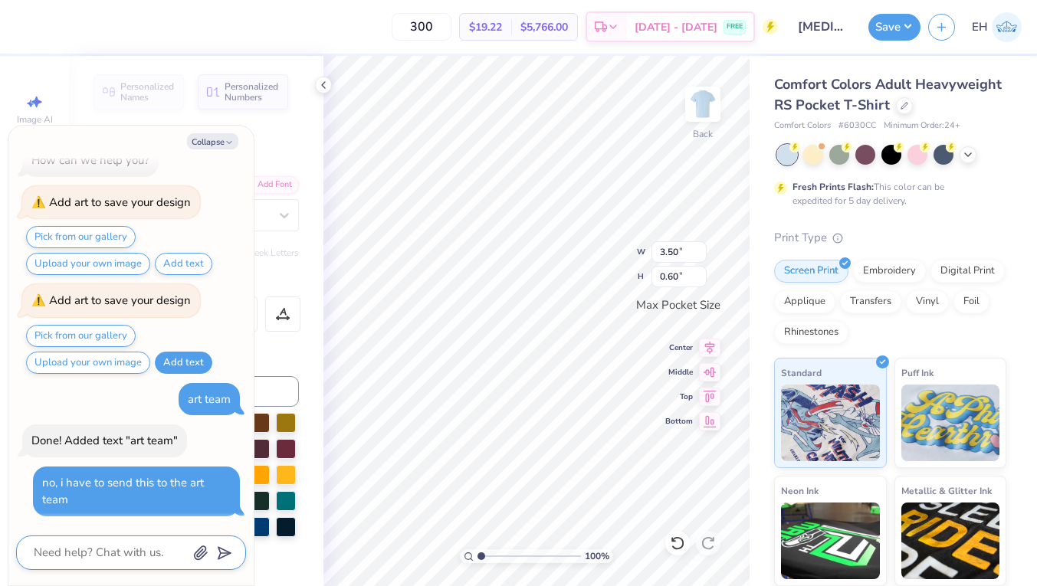
click at [113, 555] on textarea at bounding box center [110, 553] width 156 height 21
click at [176, 363] on button "Add text" at bounding box center [183, 363] width 57 height 22
type textarea "x"
type input "1.01"
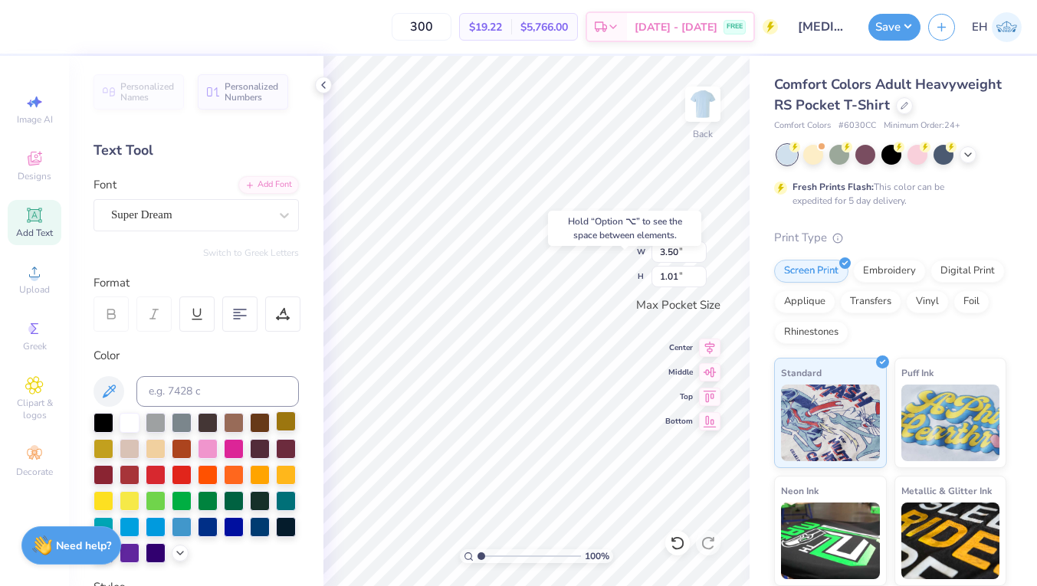
click at [579, 271] on div "100 % Back W 3.50 3.50 " H 1.01 1.01 " Max Pocket Size Center Middle Top Bottom" at bounding box center [536, 321] width 426 height 530
click at [603, 226] on div "Hold “Option ⌥” to see the space between elements." at bounding box center [624, 228] width 153 height 35
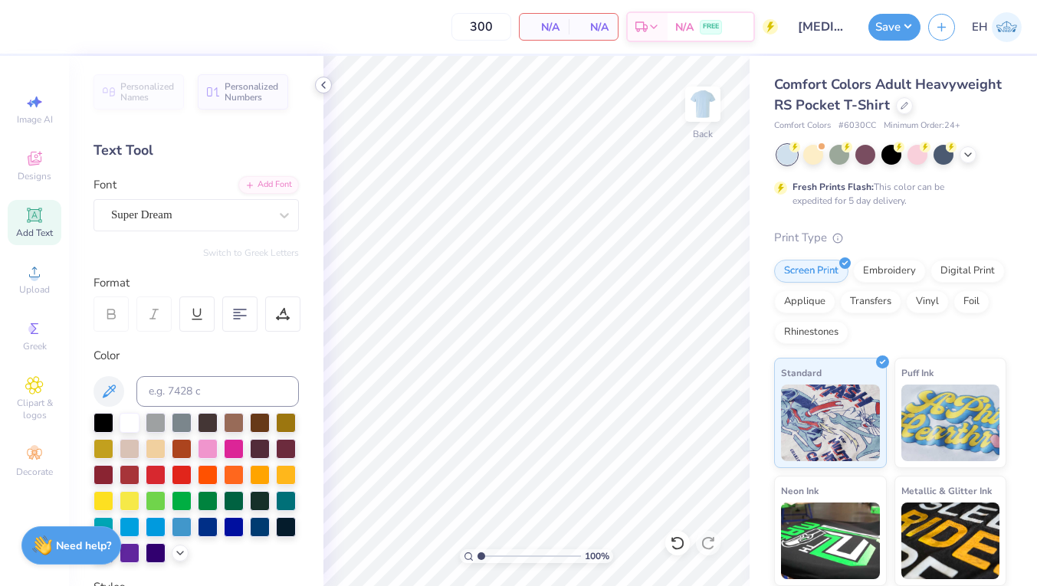
click at [324, 87] on polyline at bounding box center [323, 85] width 3 height 6
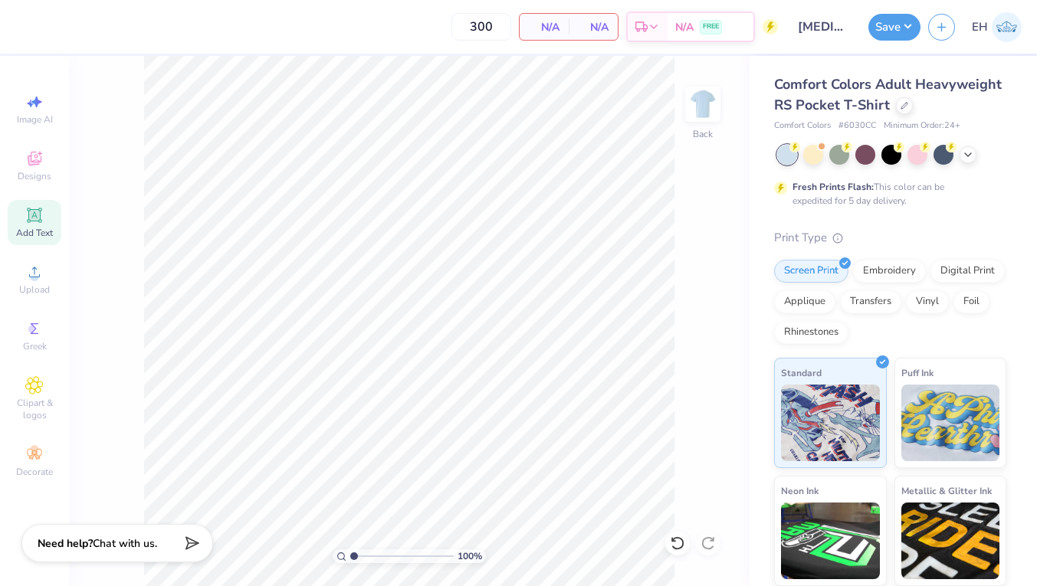
click at [123, 538] on span "Chat with us." at bounding box center [125, 544] width 64 height 15
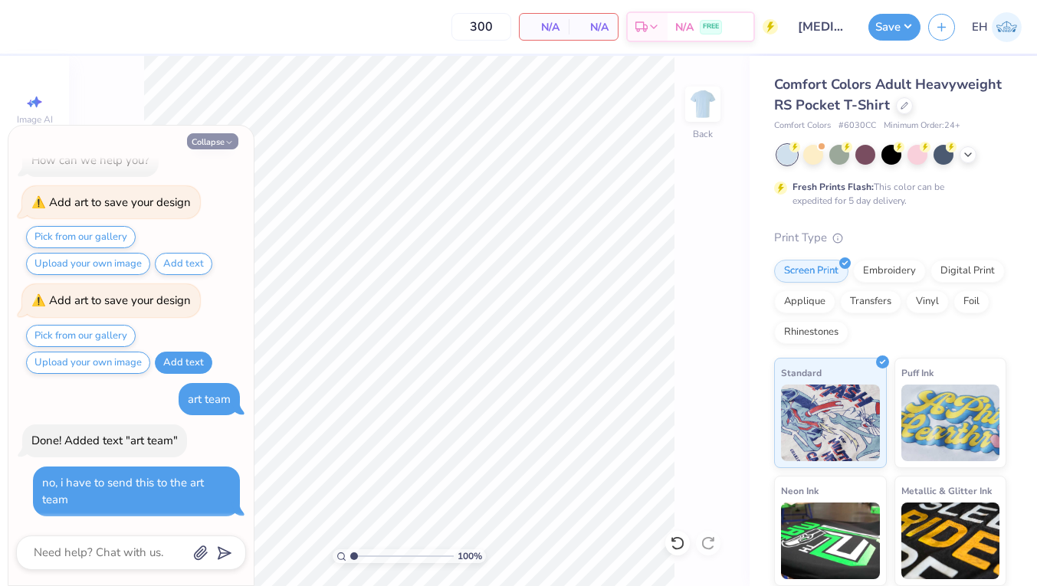
click at [225, 146] on icon "button" at bounding box center [229, 142] width 9 height 9
type textarea "x"
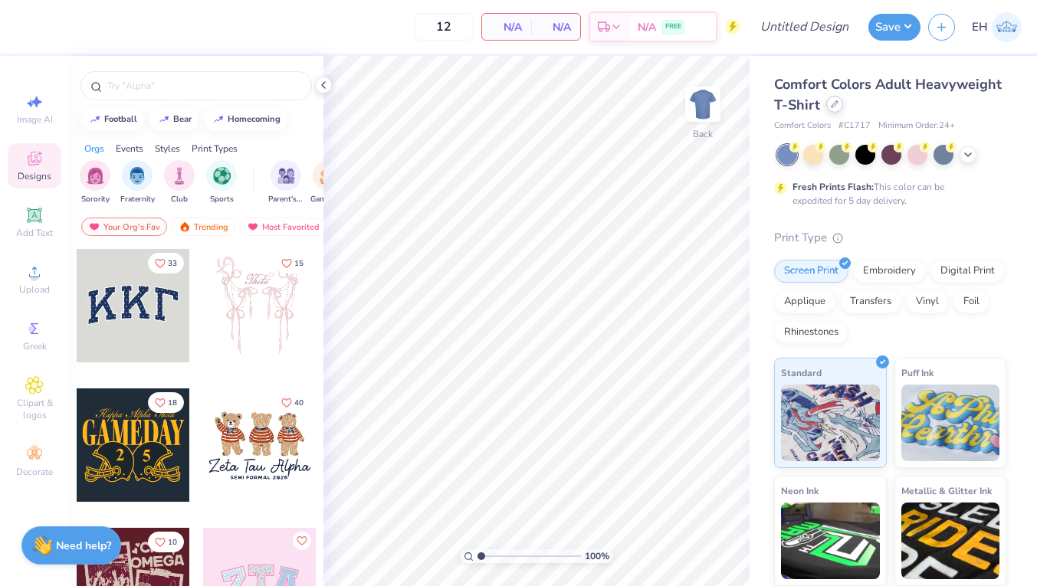
click at [831, 108] on icon at bounding box center [835, 104] width 8 height 8
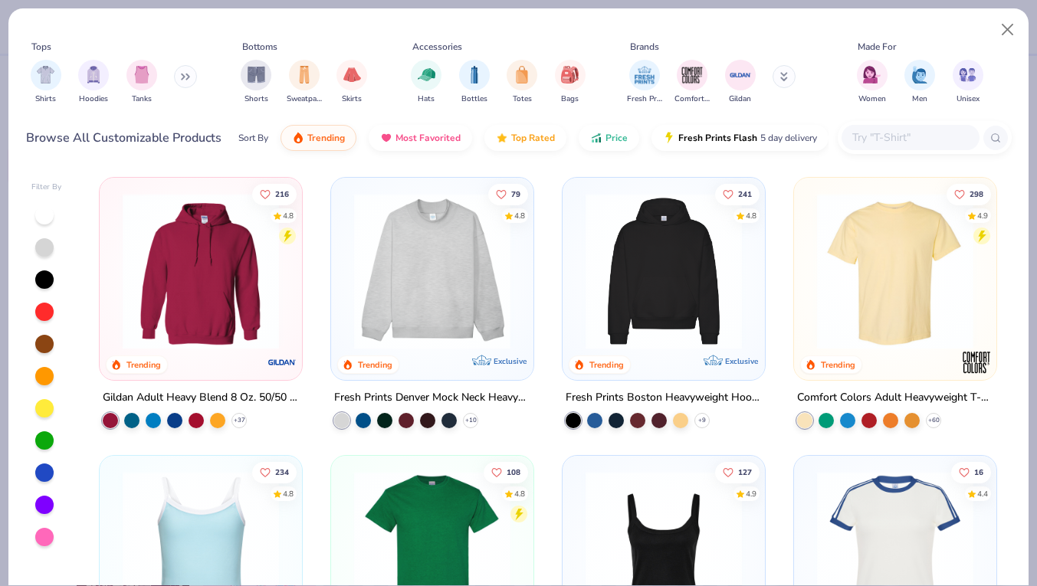
click at [911, 139] on input "text" at bounding box center [910, 138] width 118 height 18
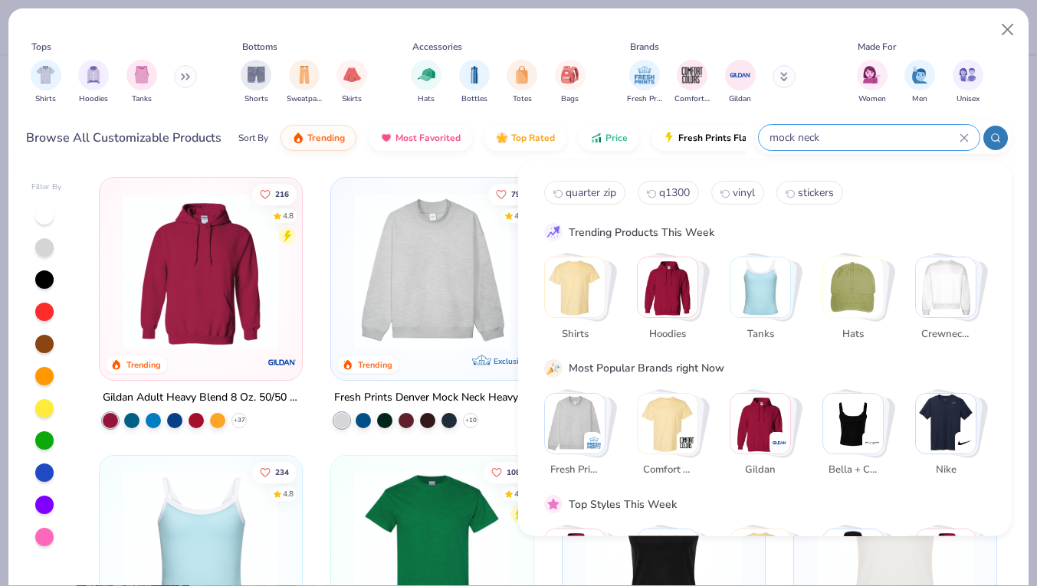
type input "mock neck"
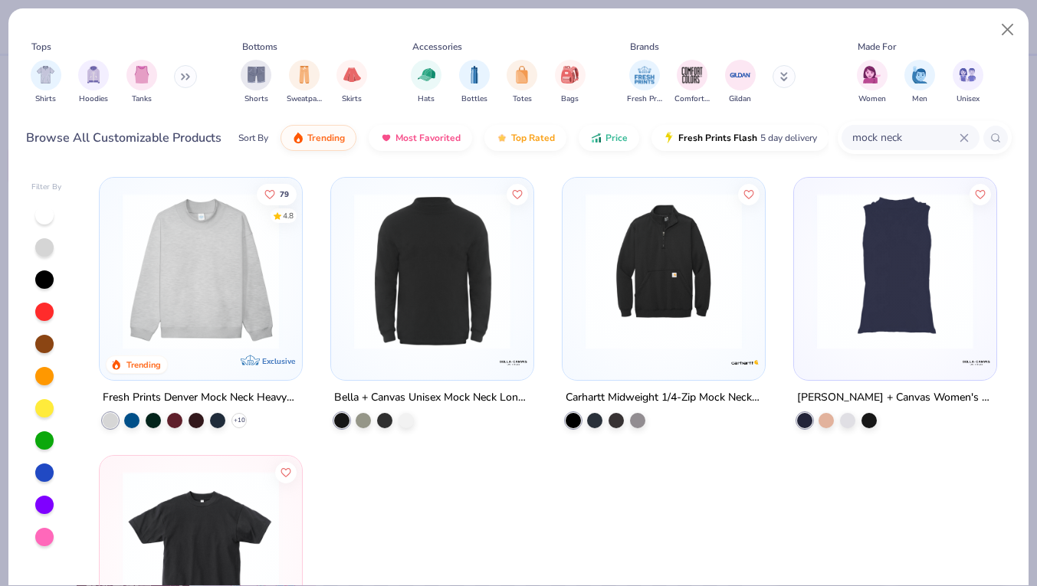
click at [195, 313] on img at bounding box center [201, 271] width 172 height 156
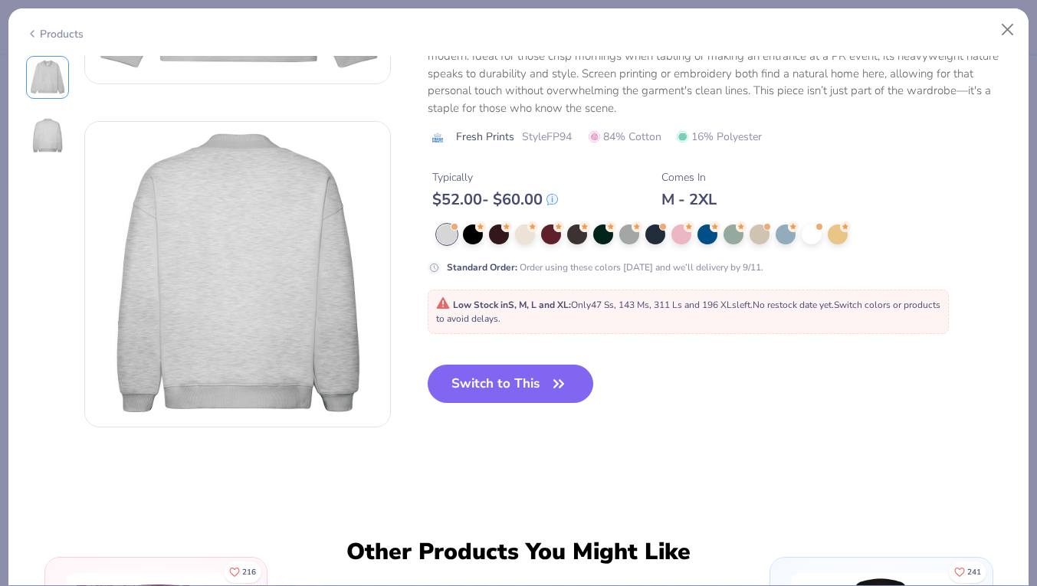
scroll to position [255, 0]
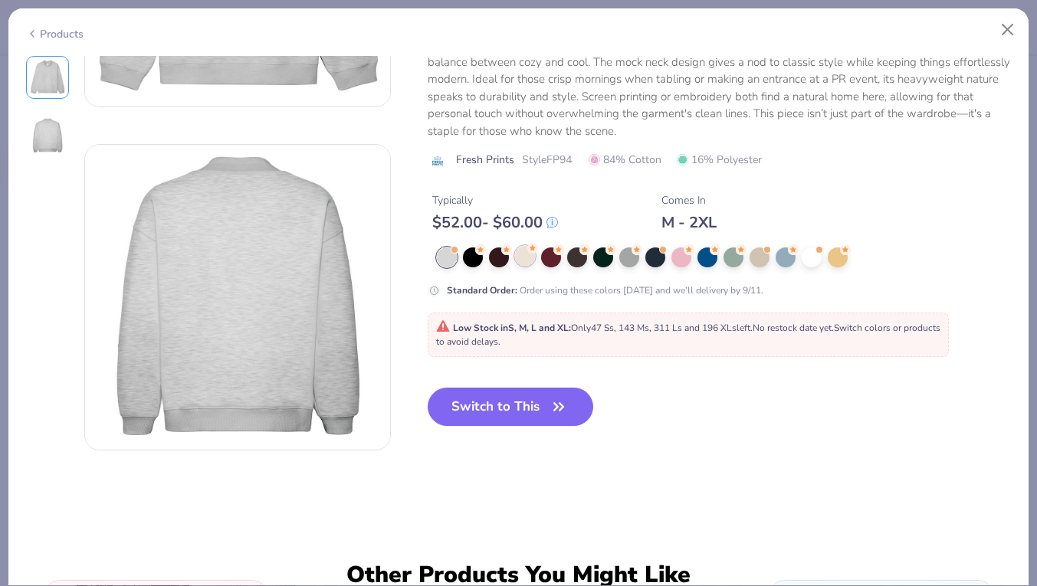
click at [522, 260] on div at bounding box center [525, 256] width 20 height 20
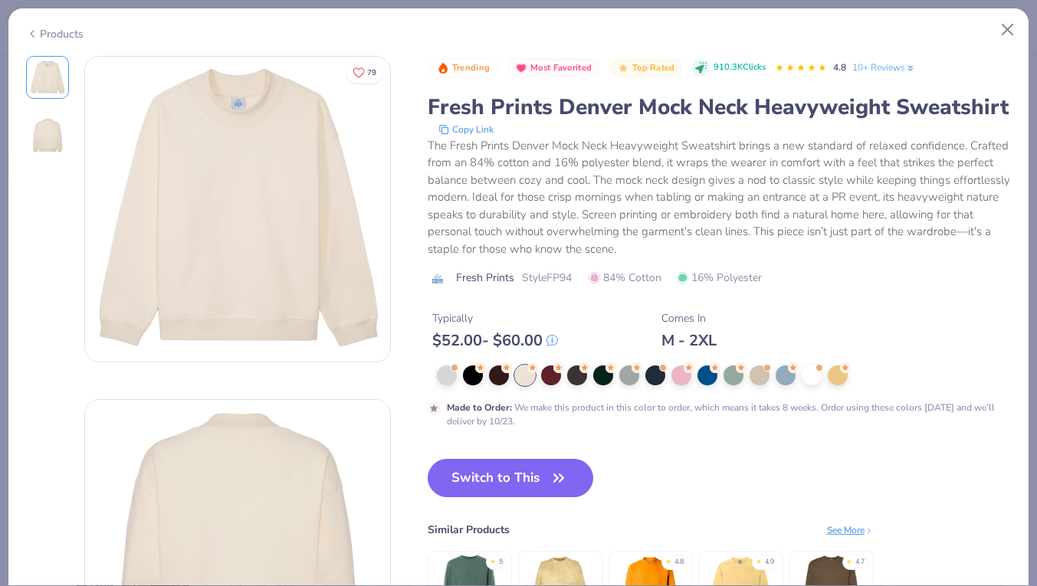
scroll to position [3, 0]
click at [682, 375] on div at bounding box center [681, 374] width 20 height 20
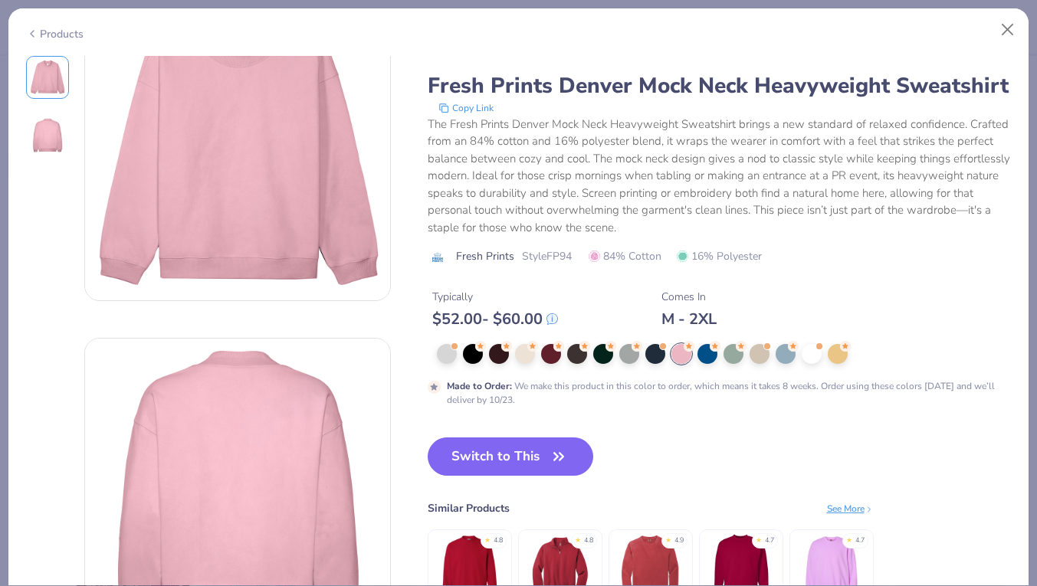
scroll to position [76, 0]
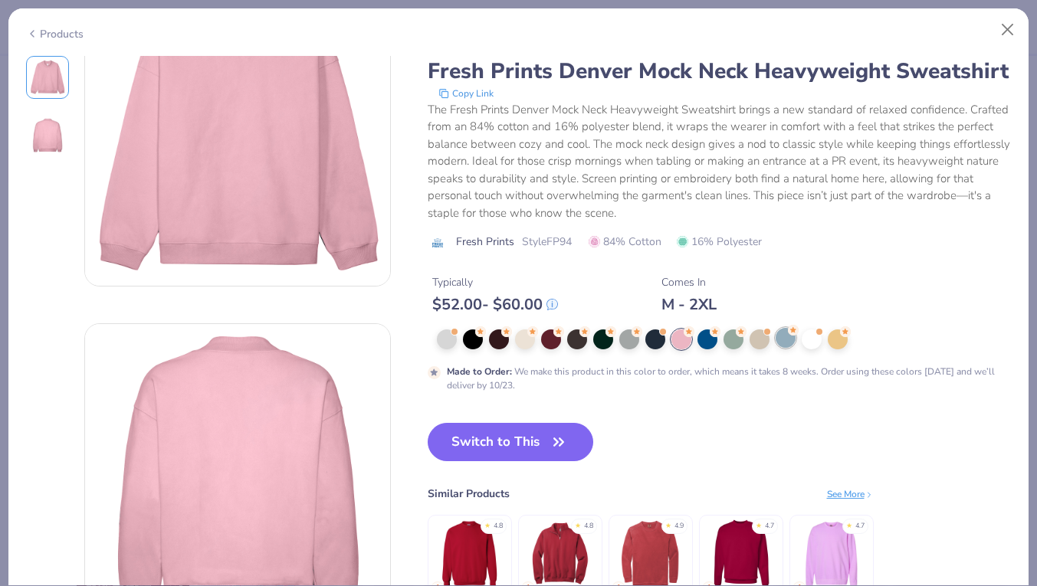
click at [776, 337] on div at bounding box center [786, 338] width 20 height 20
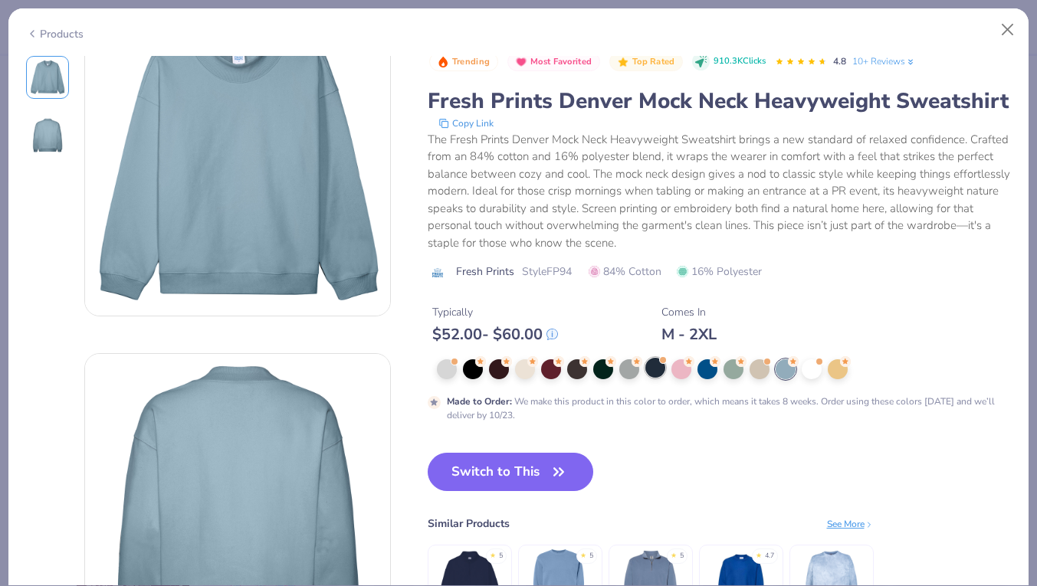
scroll to position [40, 0]
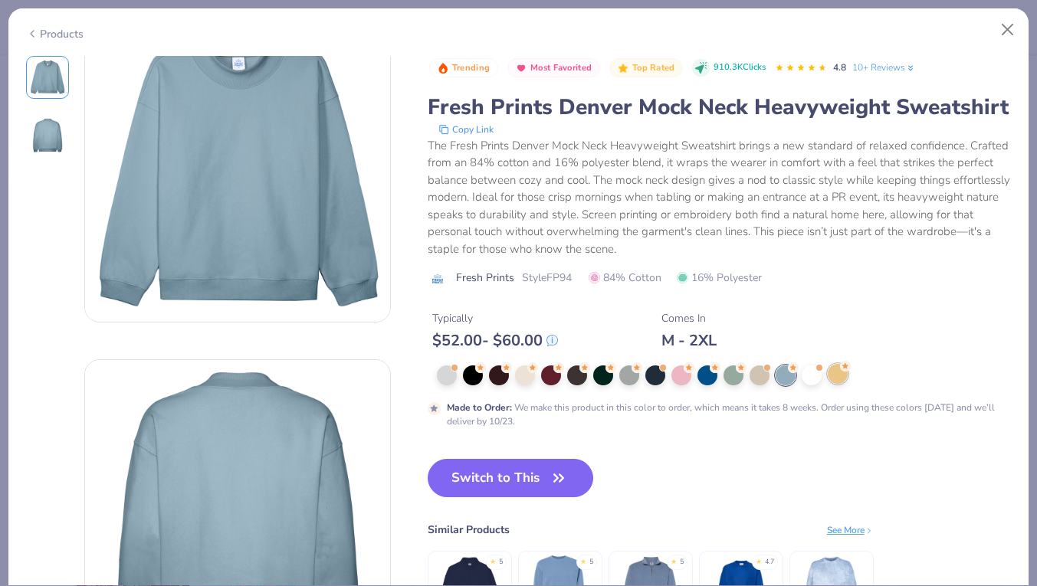
click at [843, 382] on div at bounding box center [838, 374] width 20 height 20
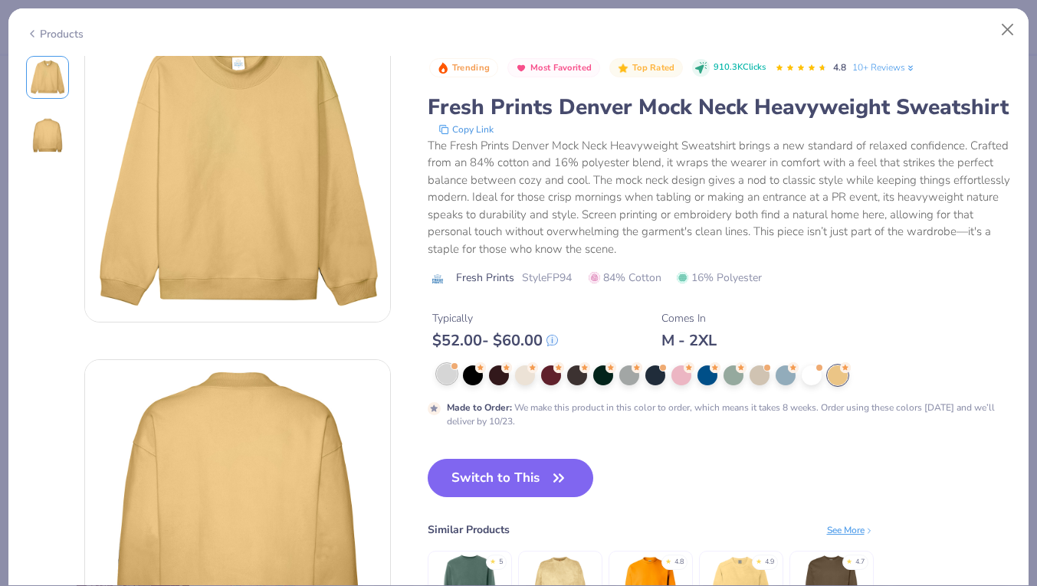
click at [449, 376] on div at bounding box center [447, 374] width 20 height 20
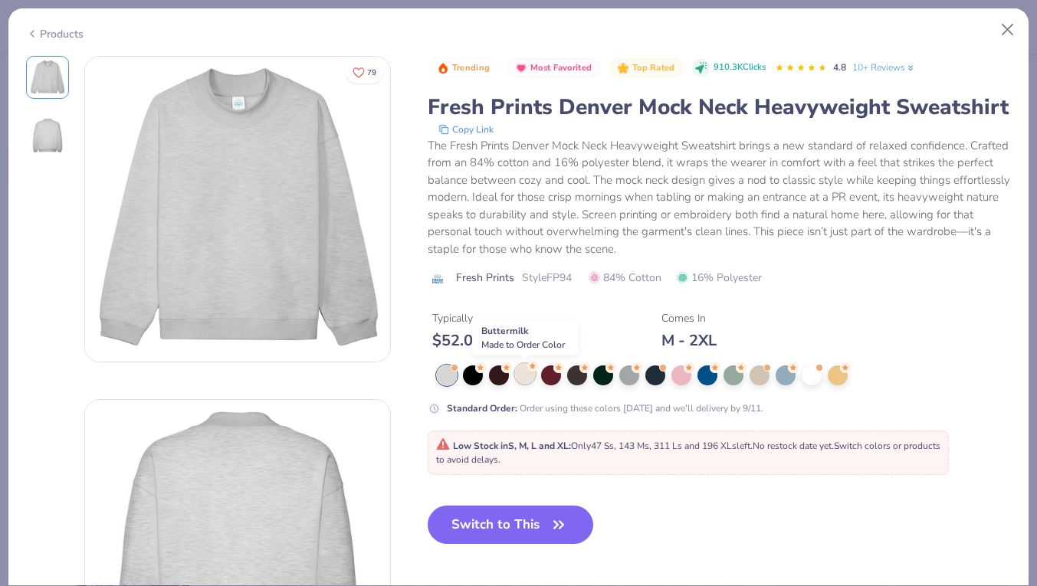
click at [527, 377] on div at bounding box center [525, 374] width 20 height 20
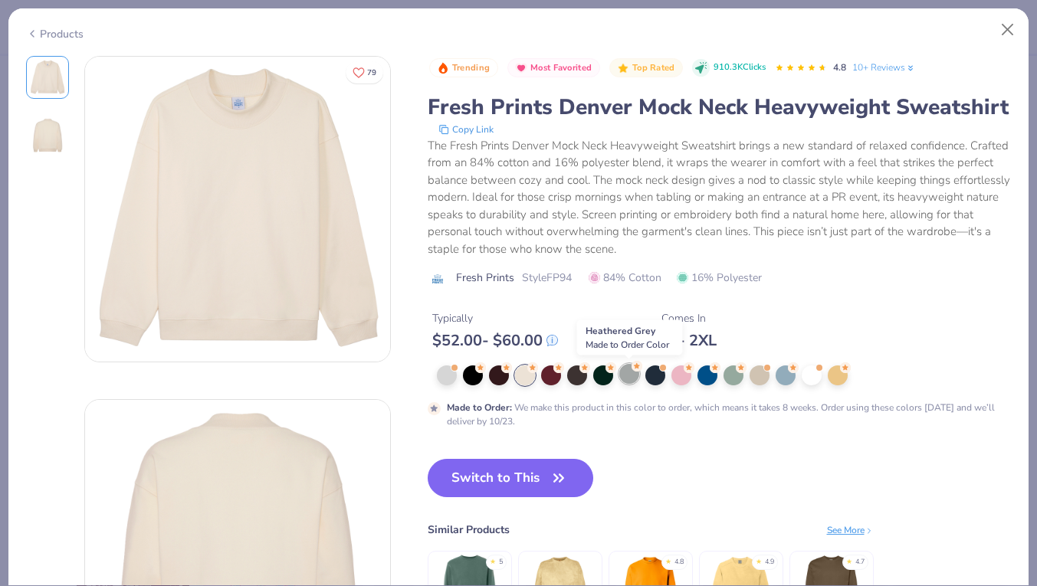
click at [635, 382] on div at bounding box center [629, 374] width 20 height 20
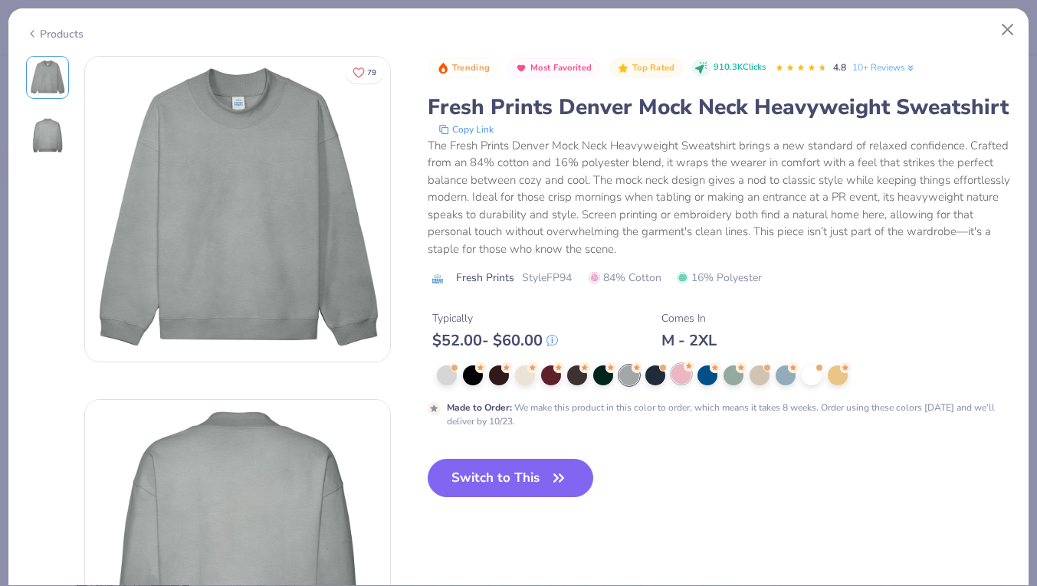
click at [681, 381] on div at bounding box center [681, 374] width 20 height 20
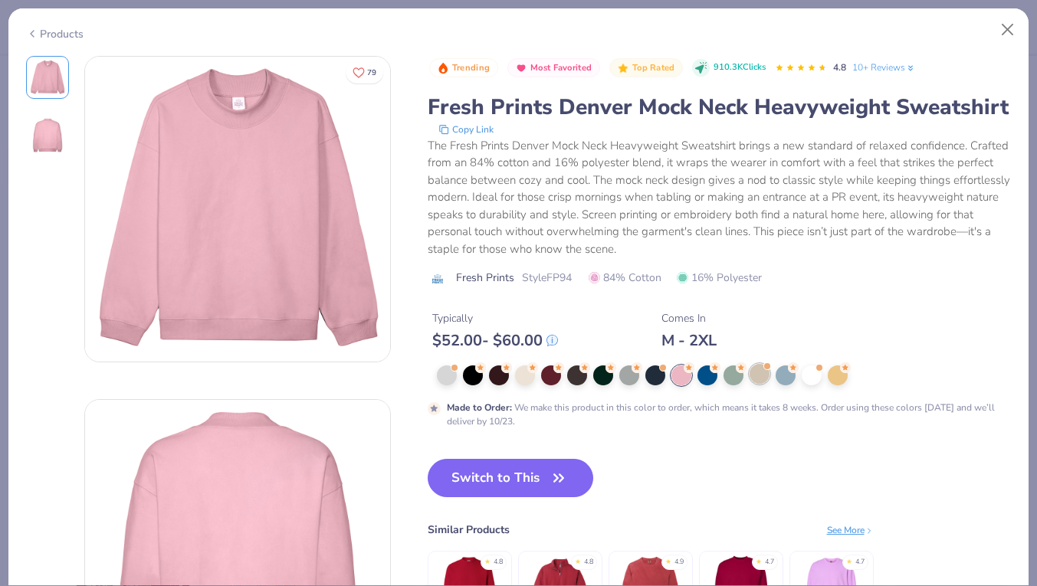
click at [756, 375] on div at bounding box center [760, 374] width 20 height 20
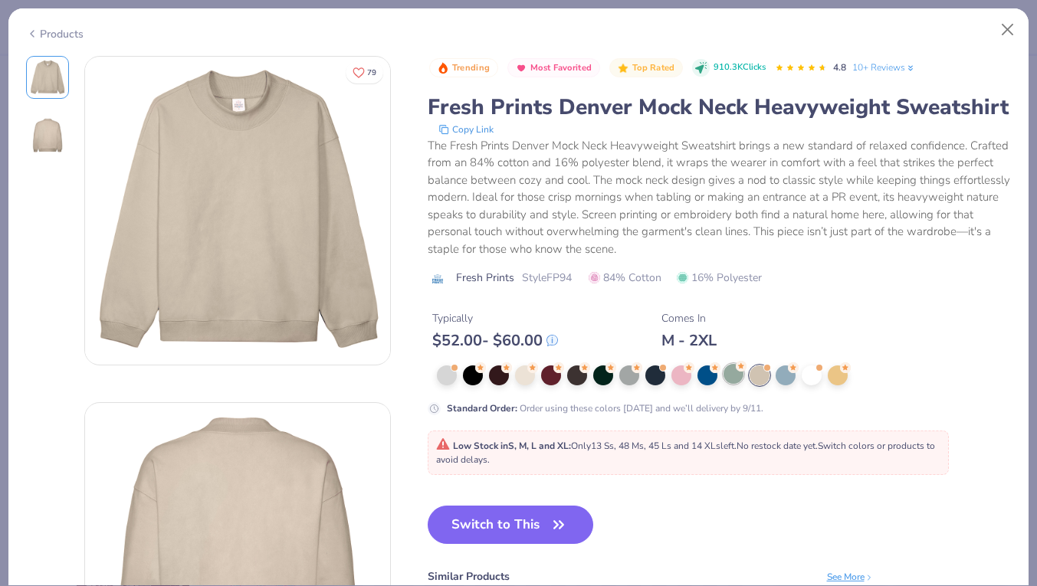
click at [742, 375] on div at bounding box center [734, 374] width 20 height 20
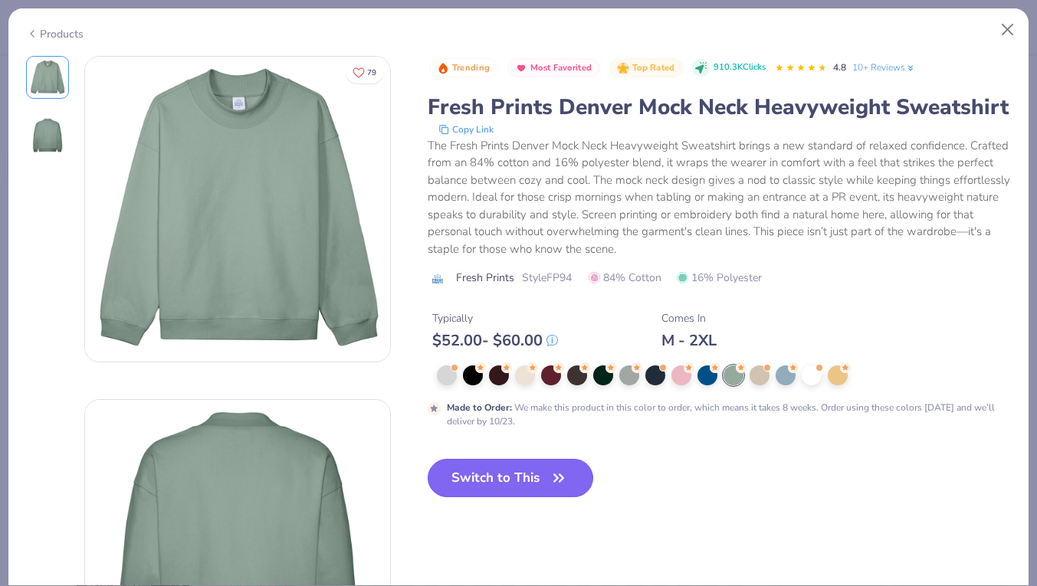
click at [485, 478] on button "Switch to This" at bounding box center [511, 478] width 166 height 38
type input "50"
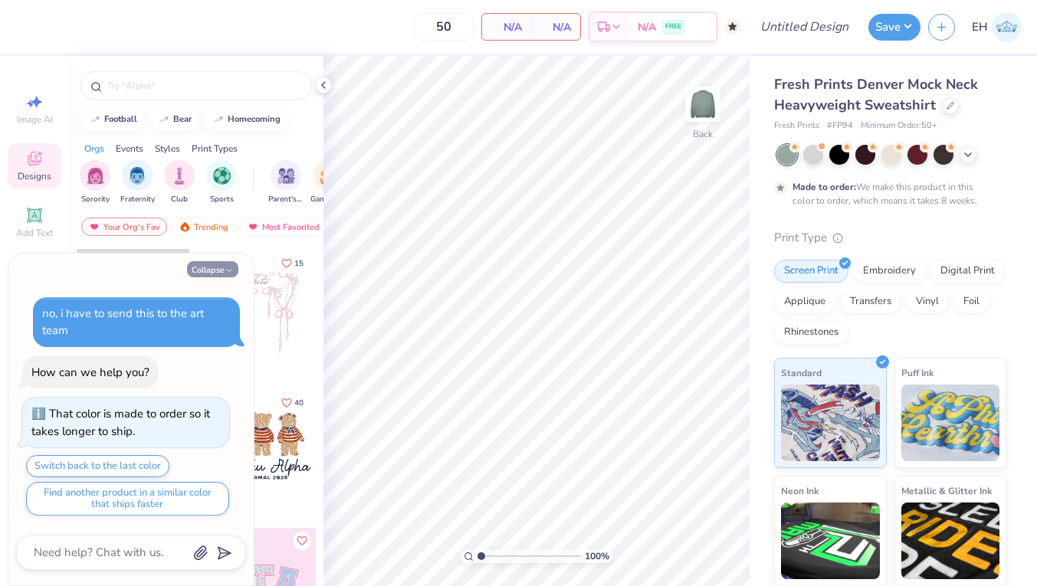
click at [225, 271] on icon "button" at bounding box center [229, 270] width 9 height 9
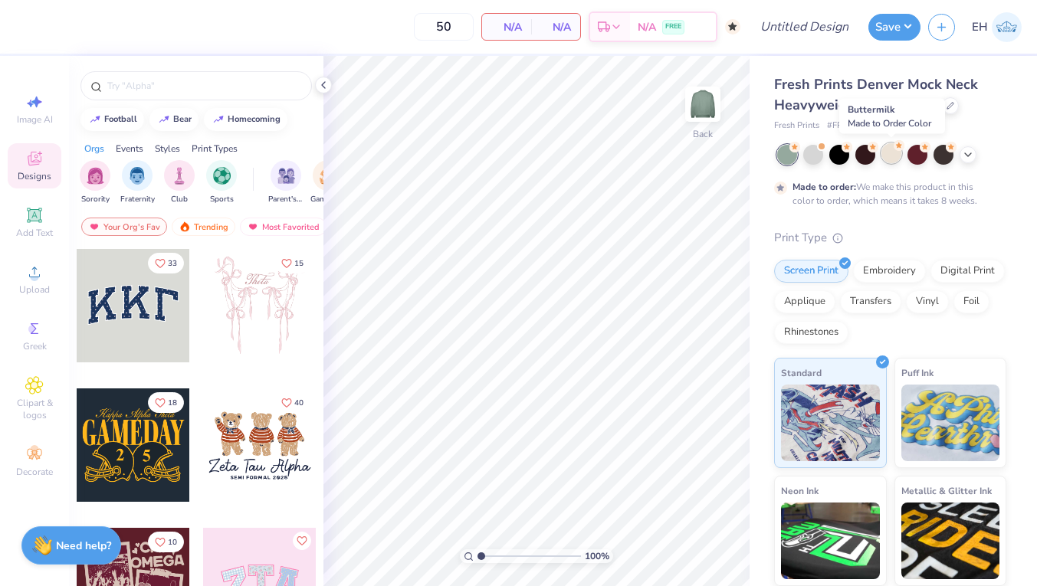
click at [800, 148] on circle at bounding box center [794, 147] width 11 height 11
click at [967, 148] on icon at bounding box center [968, 153] width 12 height 12
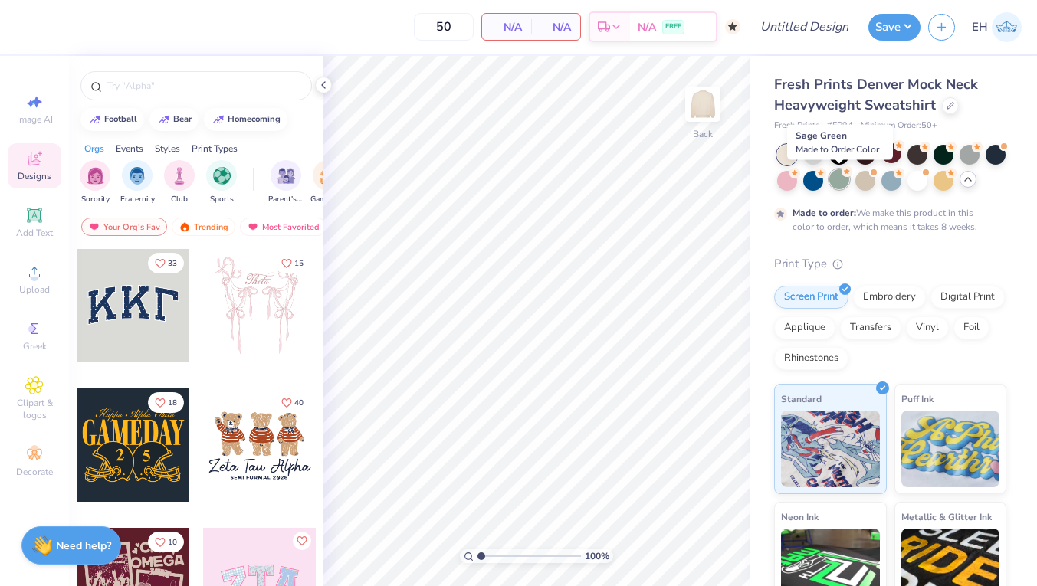
click at [841, 178] on div at bounding box center [839, 179] width 20 height 20
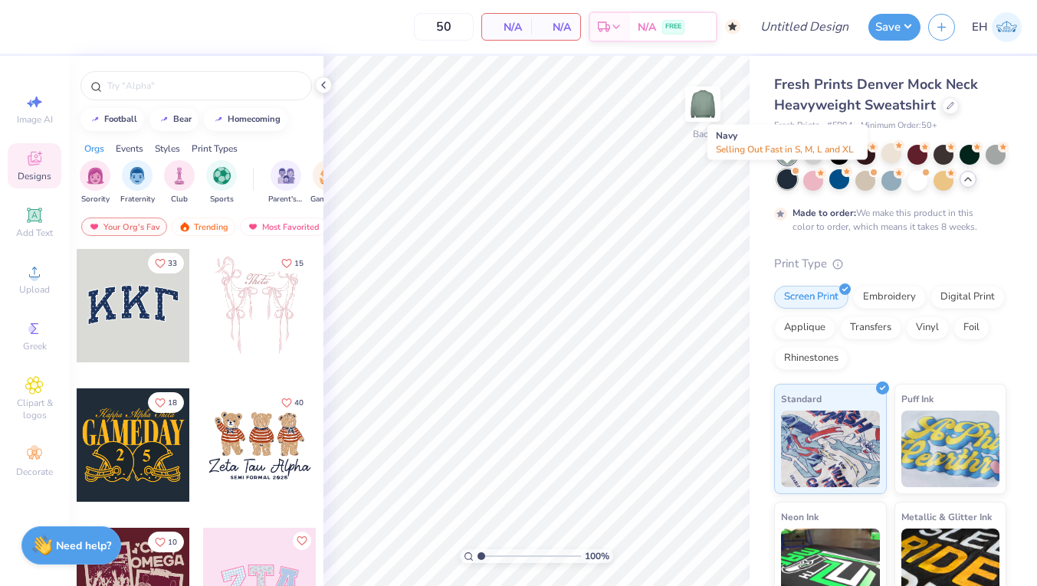
click at [785, 177] on div at bounding box center [787, 179] width 20 height 20
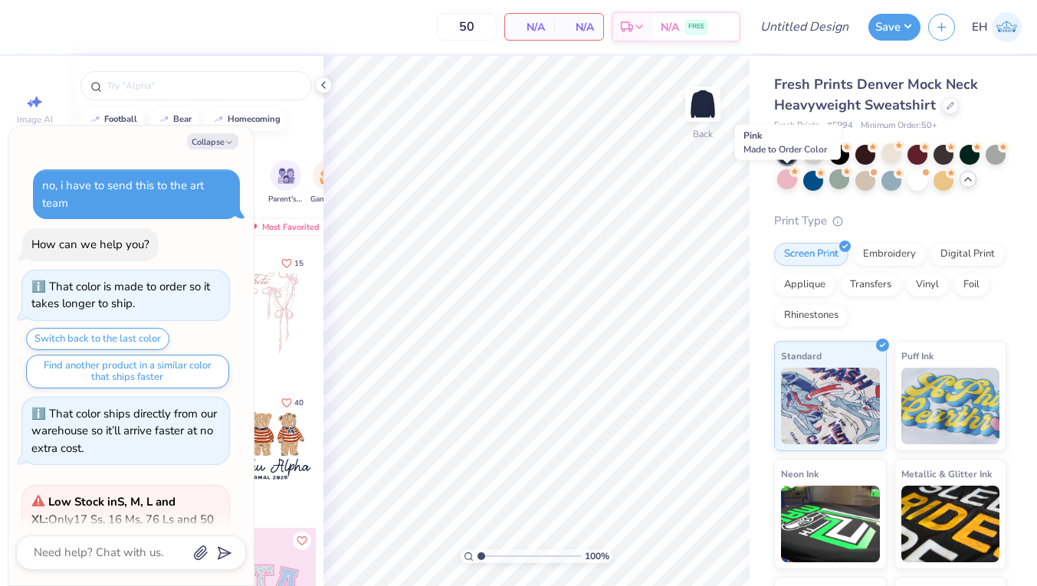
scroll to position [382, 0]
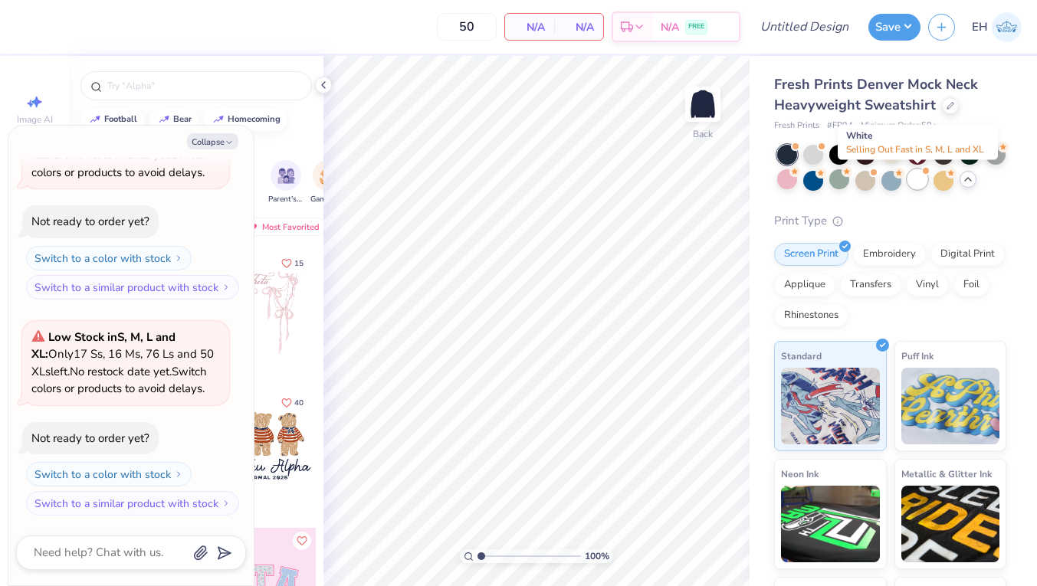
click at [918, 178] on div at bounding box center [917, 179] width 20 height 20
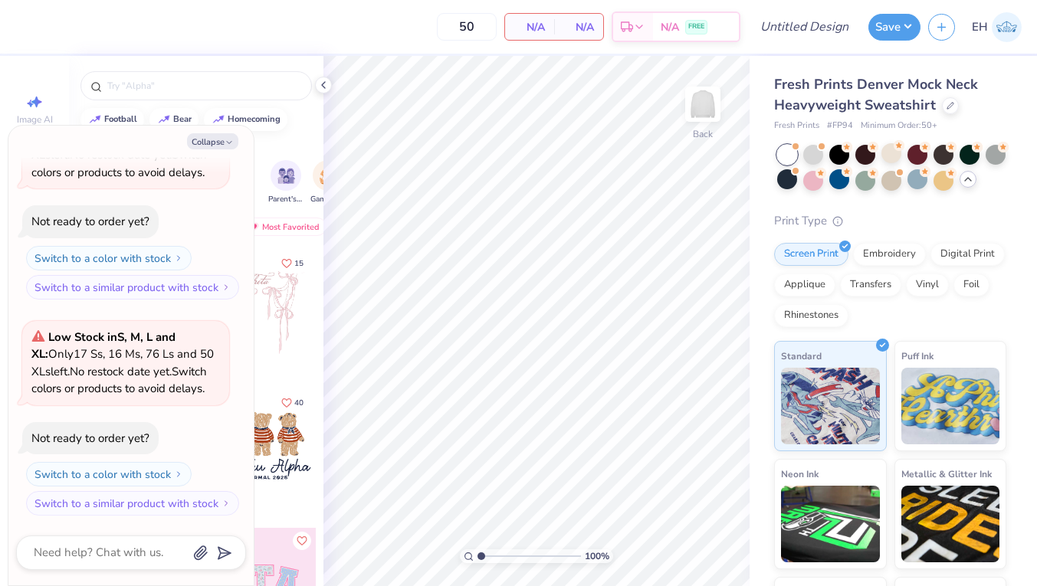
scroll to position [615, 0]
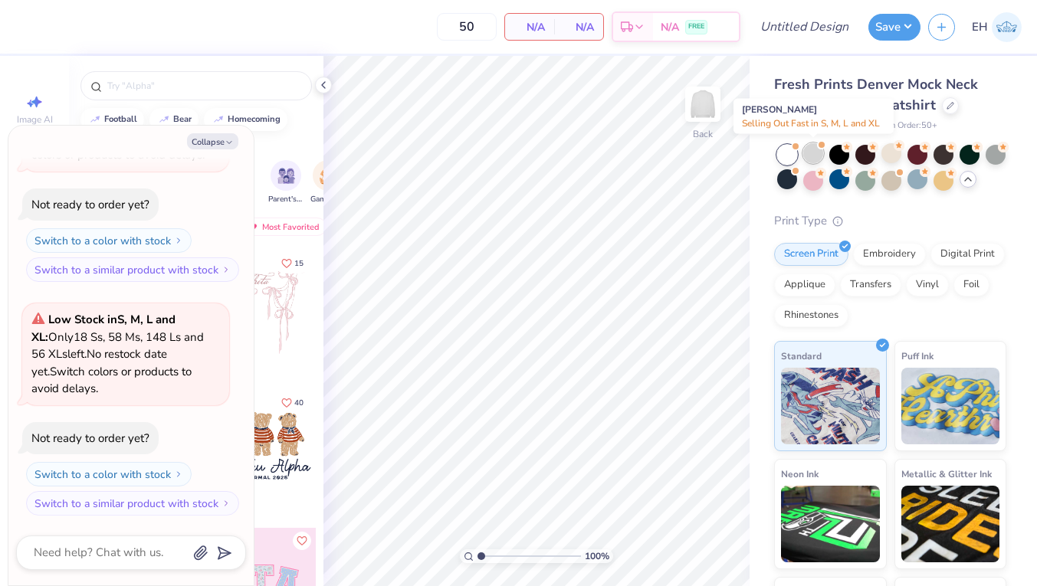
click at [814, 153] on div at bounding box center [813, 153] width 20 height 20
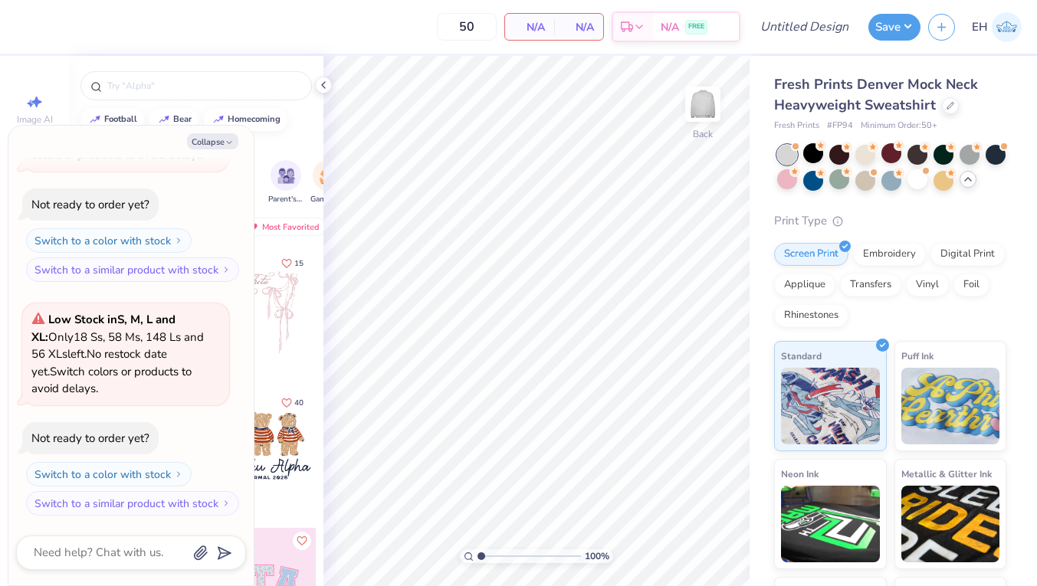
scroll to position [849, 0]
click at [867, 179] on div at bounding box center [865, 179] width 20 height 20
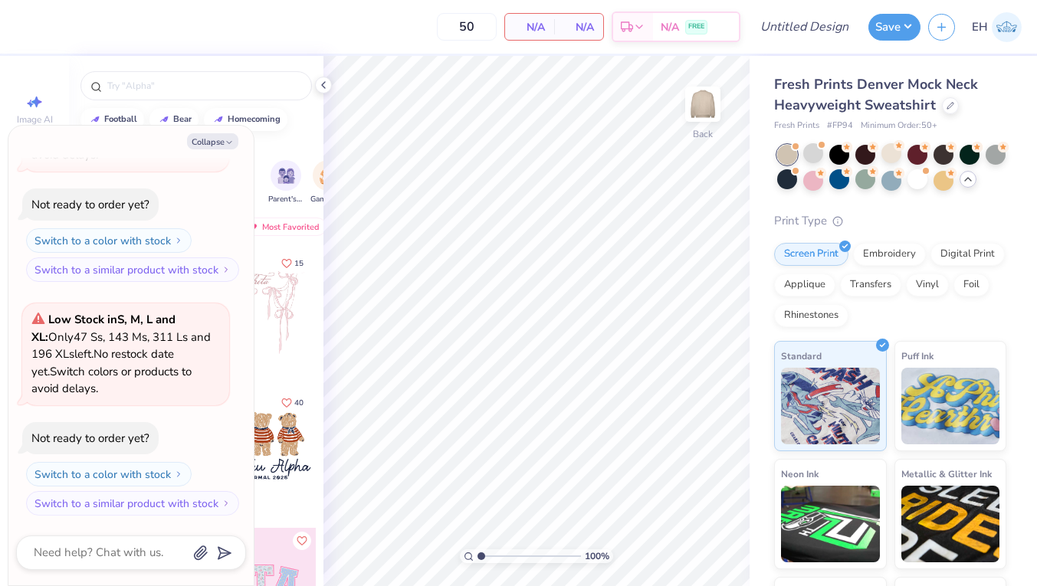
scroll to position [1065, 0]
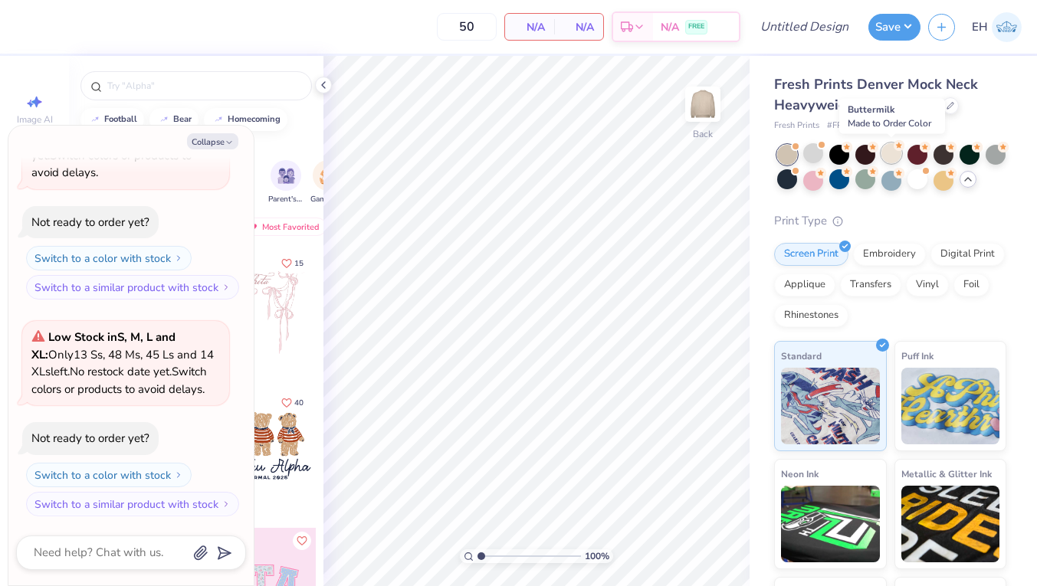
click at [891, 149] on div at bounding box center [891, 153] width 20 height 20
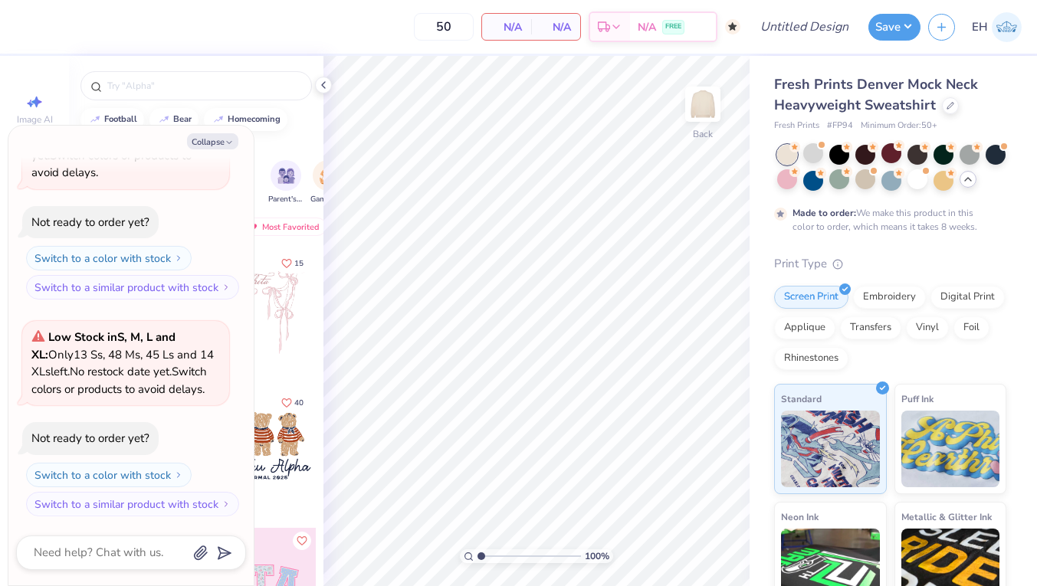
scroll to position [1193, 0]
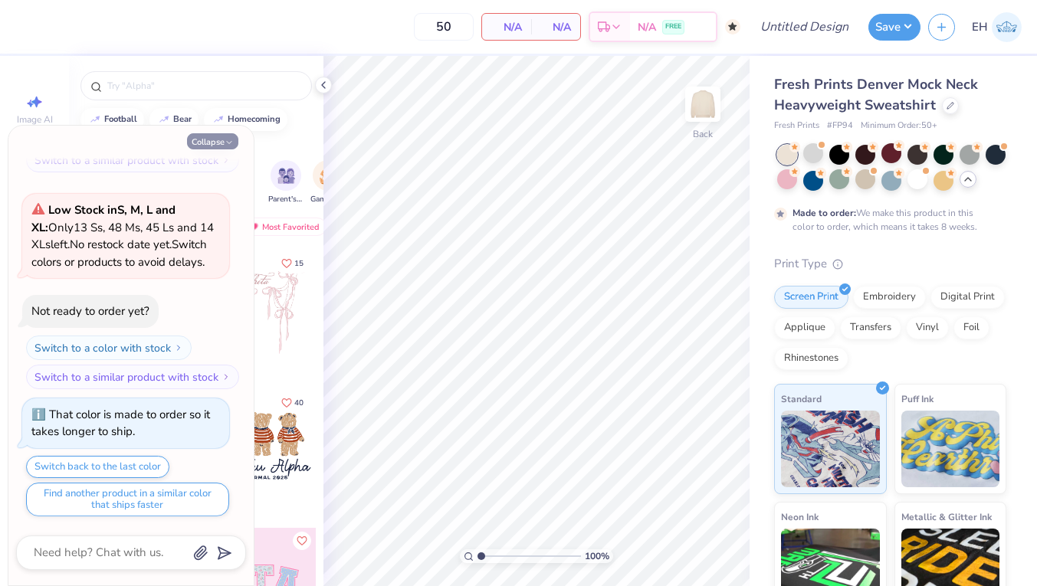
click at [208, 143] on button "Collapse" at bounding box center [212, 141] width 51 height 16
type textarea "x"
